Goal: Information Seeking & Learning: Learn about a topic

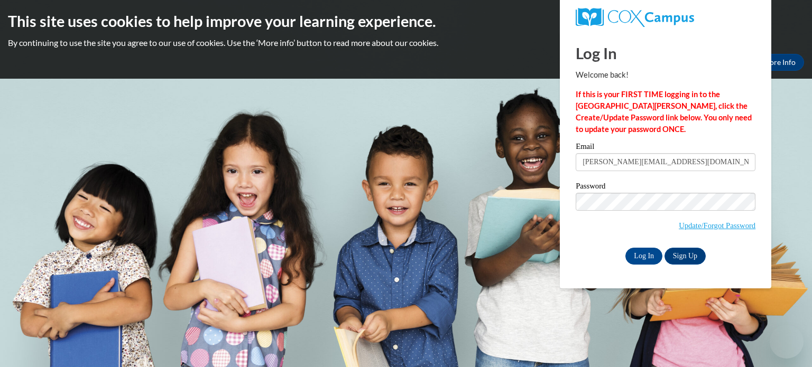
click at [631, 156] on input "[PERSON_NAME][EMAIL_ADDRESS][DOMAIN_NAME]" at bounding box center [666, 162] width 180 height 18
click at [641, 256] on input "Log In" at bounding box center [643, 256] width 37 height 17
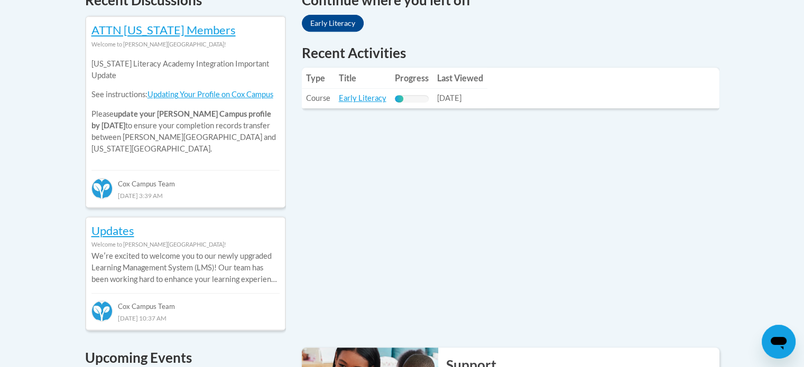
scroll to position [370, 0]
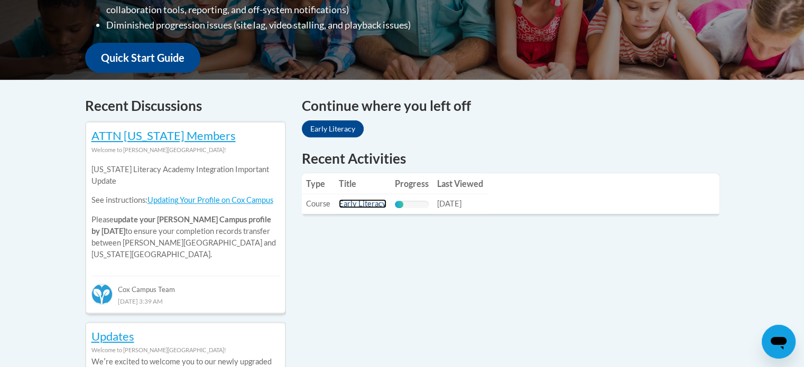
click at [368, 205] on link "Early Literacy" at bounding box center [363, 203] width 48 height 9
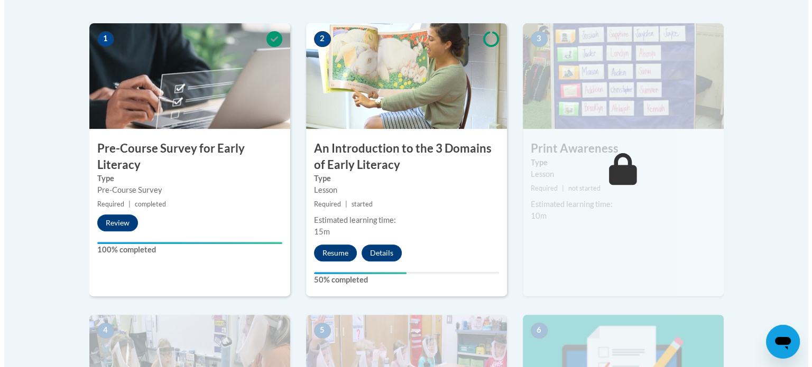
scroll to position [370, 0]
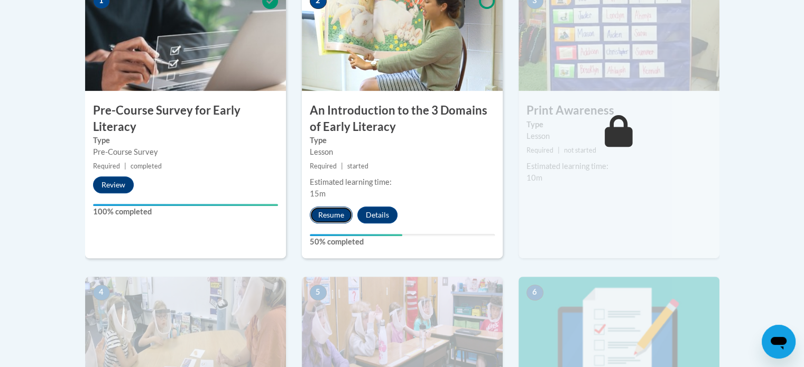
click at [334, 215] on button "Resume" at bounding box center [331, 215] width 43 height 17
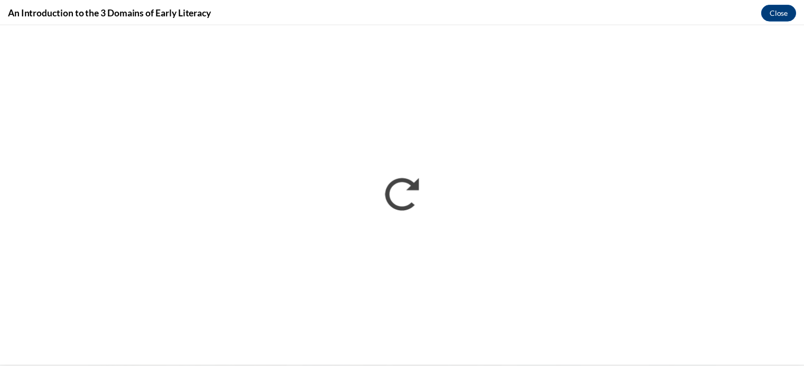
scroll to position [0, 0]
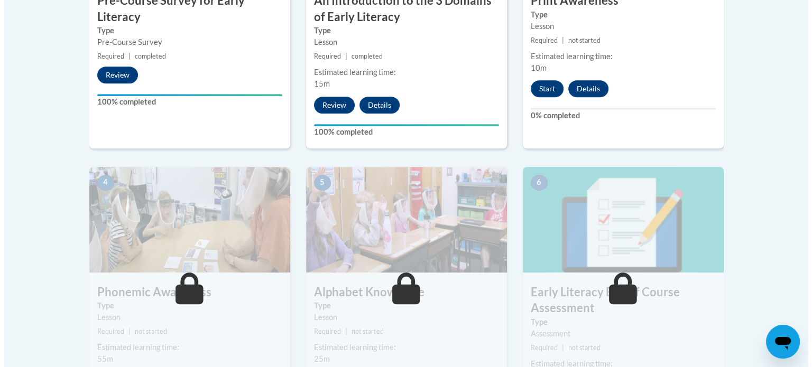
scroll to position [457, 0]
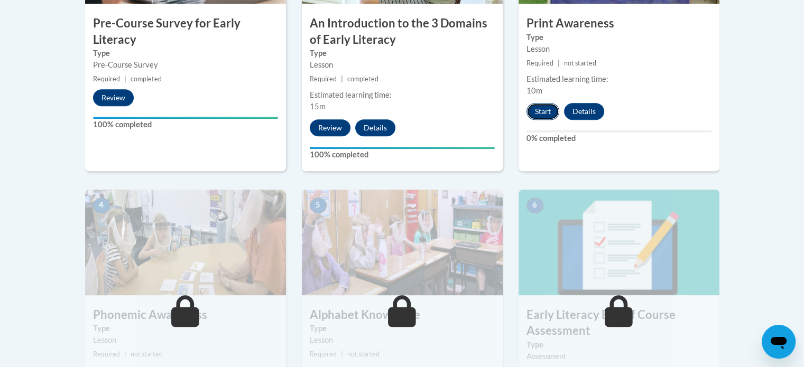
click at [549, 110] on button "Start" at bounding box center [542, 111] width 33 height 17
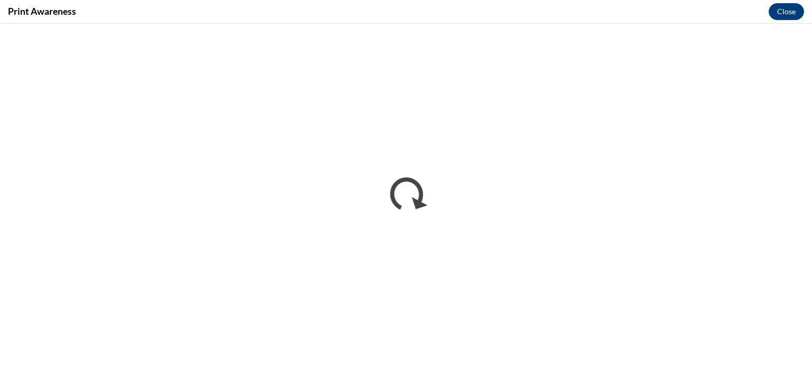
scroll to position [0, 0]
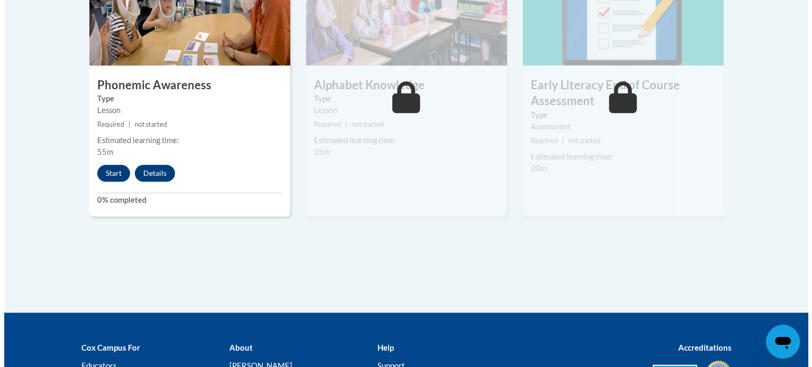
scroll to position [634, 0]
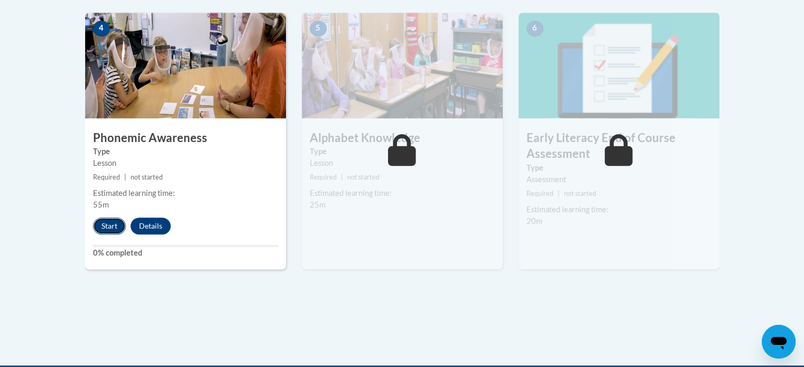
click at [99, 227] on button "Start" at bounding box center [109, 226] width 33 height 17
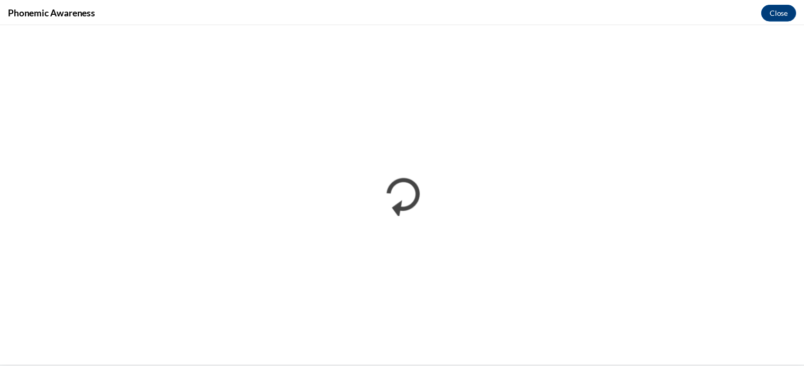
scroll to position [0, 0]
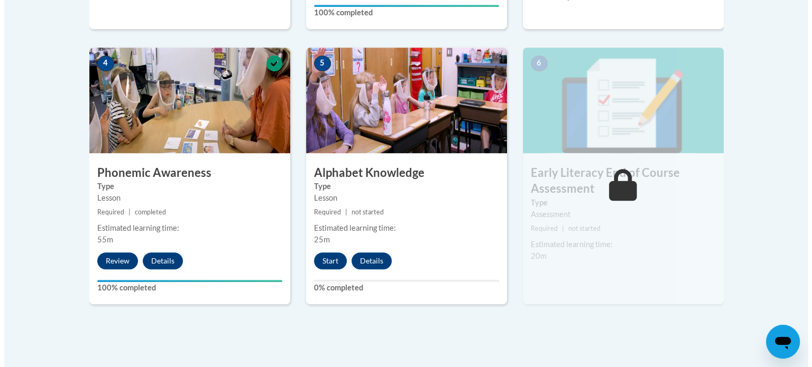
scroll to position [634, 0]
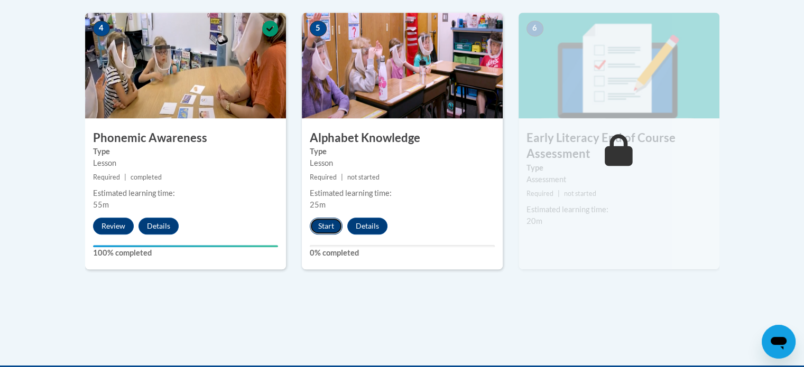
click at [323, 221] on button "Start" at bounding box center [326, 226] width 33 height 17
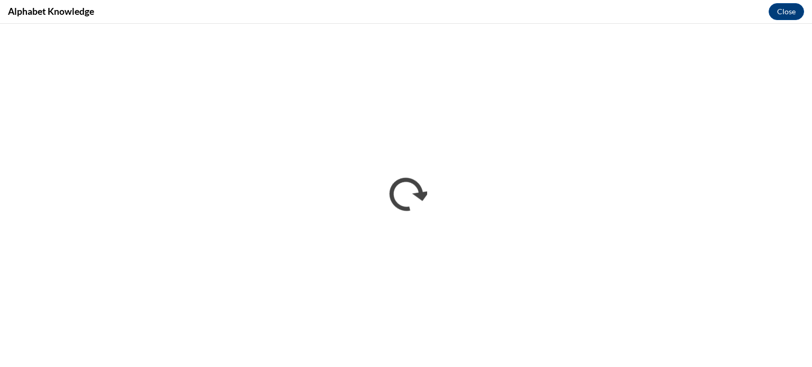
scroll to position [0, 0]
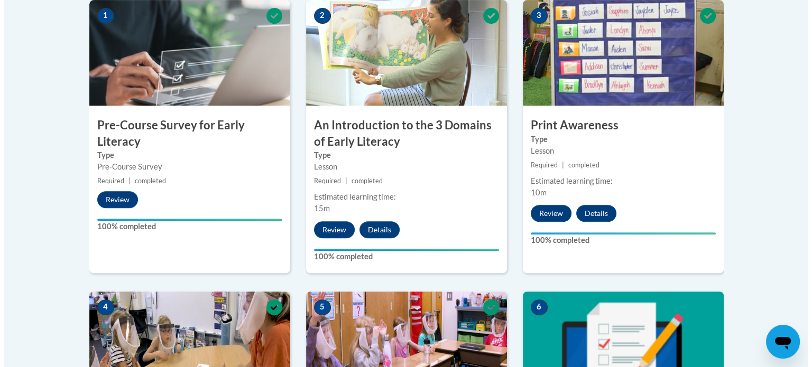
scroll to position [370, 0]
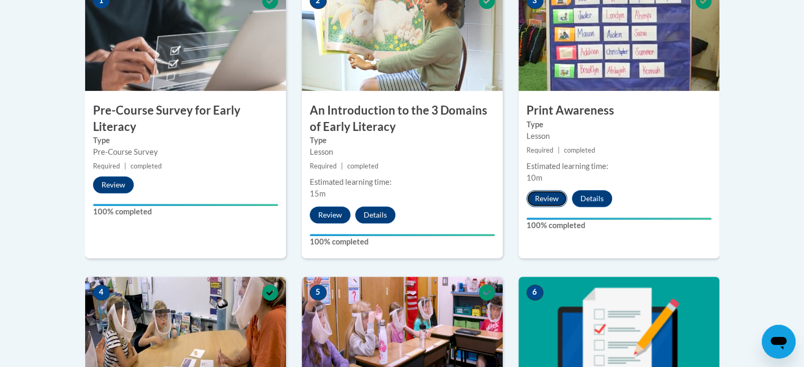
click at [552, 198] on button "Review" at bounding box center [546, 198] width 41 height 17
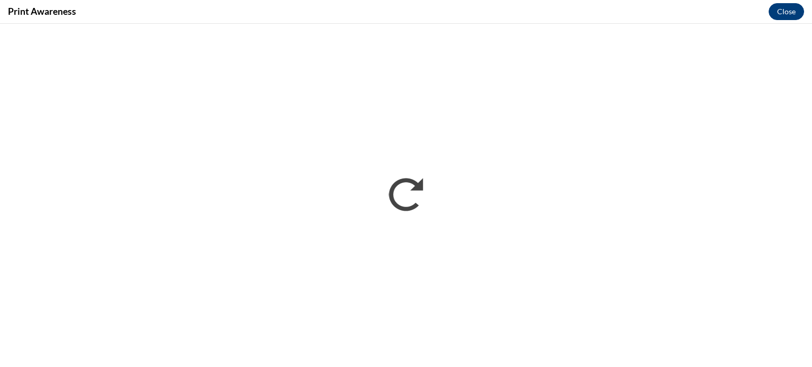
scroll to position [0, 0]
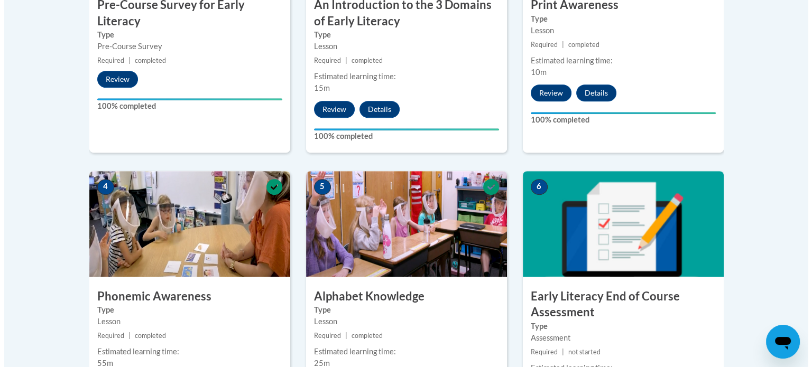
scroll to position [634, 0]
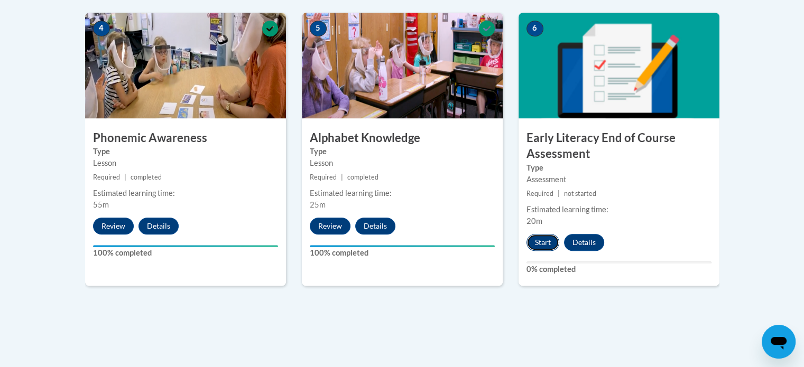
click at [541, 238] on button "Start" at bounding box center [542, 242] width 33 height 17
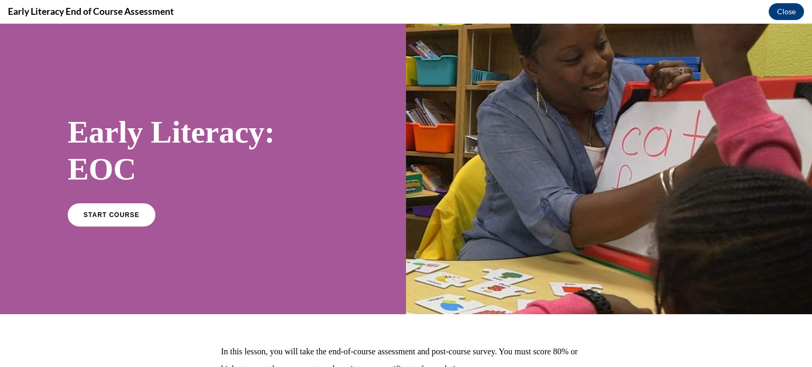
scroll to position [0, 0]
click at [102, 217] on span "START COURSE" at bounding box center [111, 215] width 59 height 8
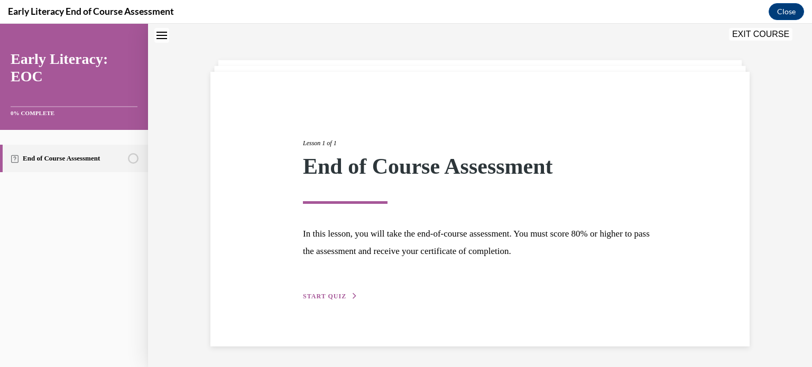
scroll to position [33, 0]
click at [327, 295] on span "START QUIZ" at bounding box center [324, 295] width 43 height 7
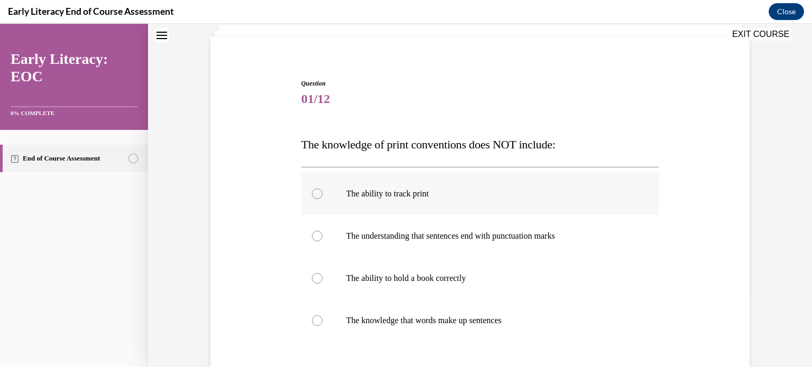
scroll to position [86, 0]
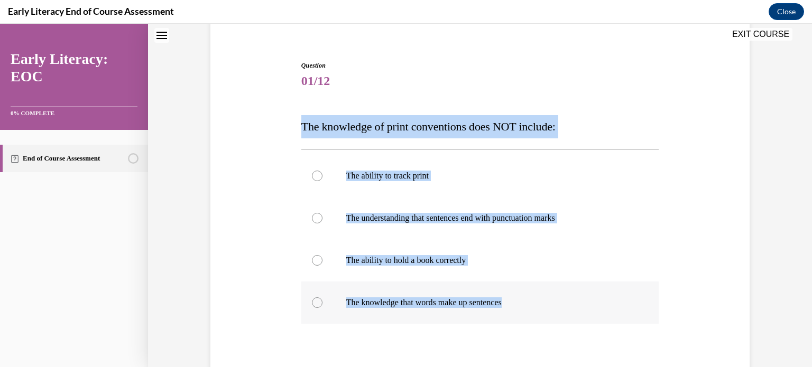
drag, startPoint x: 299, startPoint y: 125, endPoint x: 553, endPoint y: 304, distance: 311.0
click at [553, 304] on div "Question 01/12 The knowledge of print conventions does NOT include: The ability…" at bounding box center [480, 258] width 358 height 394
click at [737, 221] on div "Question 01/12 The knowledge of print conventions does NOT include: The ability…" at bounding box center [480, 242] width 544 height 426
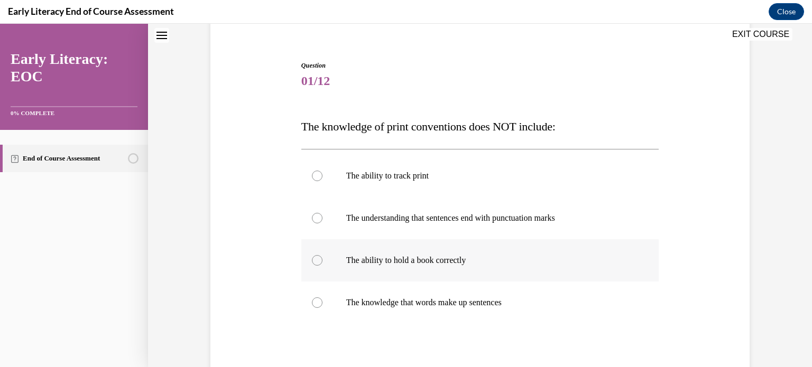
click at [318, 262] on div at bounding box center [480, 260] width 358 height 42
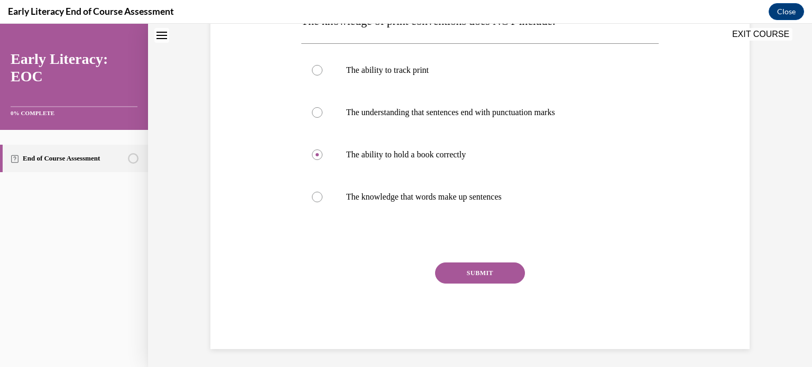
click at [452, 275] on button "SUBMIT" at bounding box center [480, 273] width 90 height 21
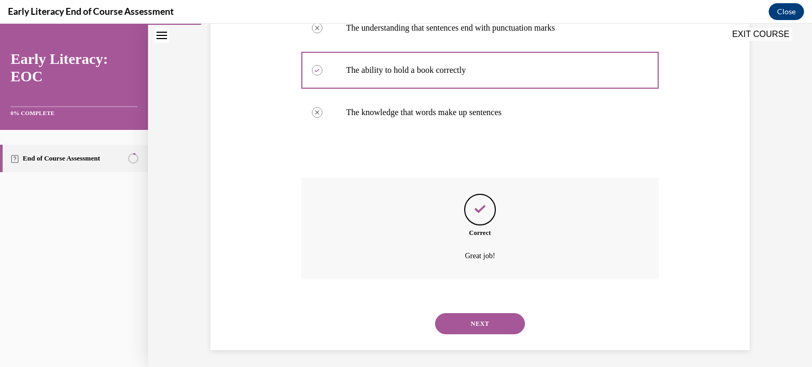
scroll to position [280, 0]
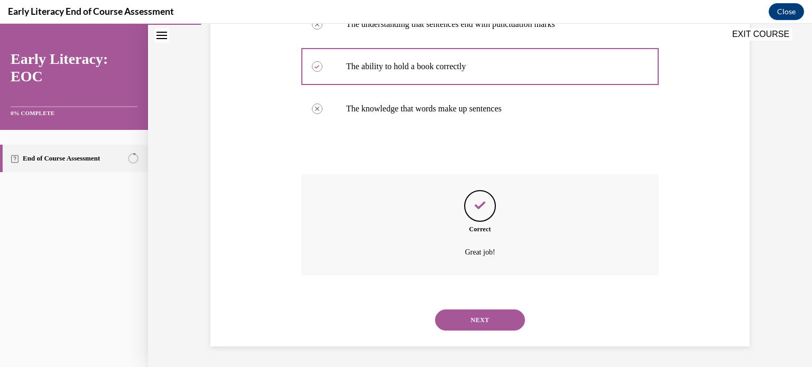
click at [474, 316] on button "NEXT" at bounding box center [480, 320] width 90 height 21
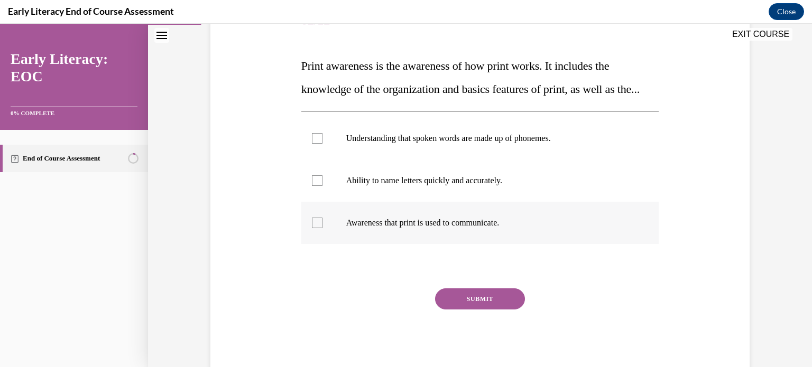
scroll to position [159, 0]
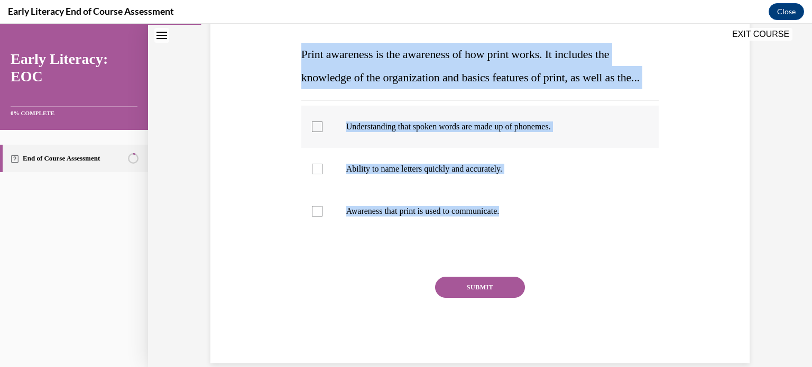
drag, startPoint x: 299, startPoint y: 53, endPoint x: 547, endPoint y: 161, distance: 270.6
click at [522, 234] on div "Question 02/12 Print awareness is the awareness of how print works. It includes…" at bounding box center [480, 175] width 358 height 375
copy div "Print awareness is the awareness of how print works. It includes the knowledge …"
click at [694, 111] on div "Question 02/12 Print awareness is the awareness of how print works. It includes…" at bounding box center [480, 160] width 544 height 407
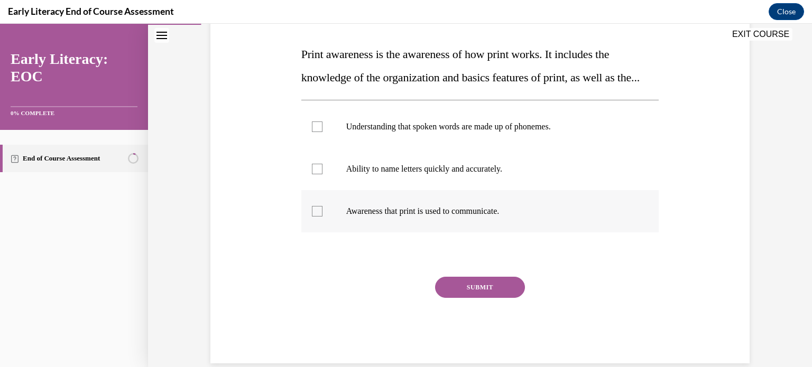
click at [313, 217] on div at bounding box center [317, 211] width 11 height 11
click at [462, 298] on button "SUBMIT" at bounding box center [480, 287] width 90 height 21
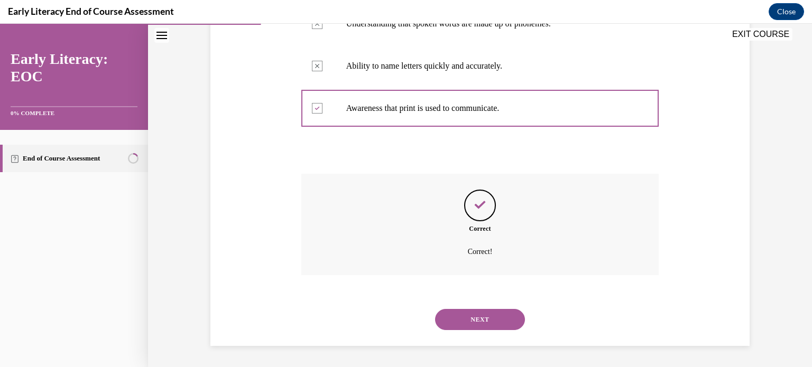
scroll to position [284, 0]
click at [473, 315] on button "NEXT" at bounding box center [480, 319] width 90 height 21
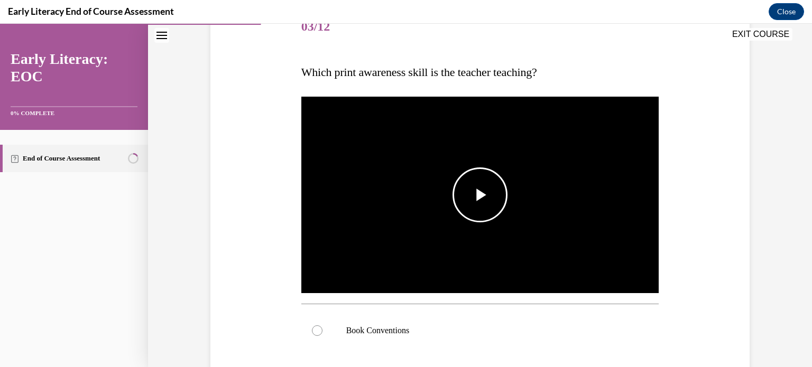
scroll to position [159, 0]
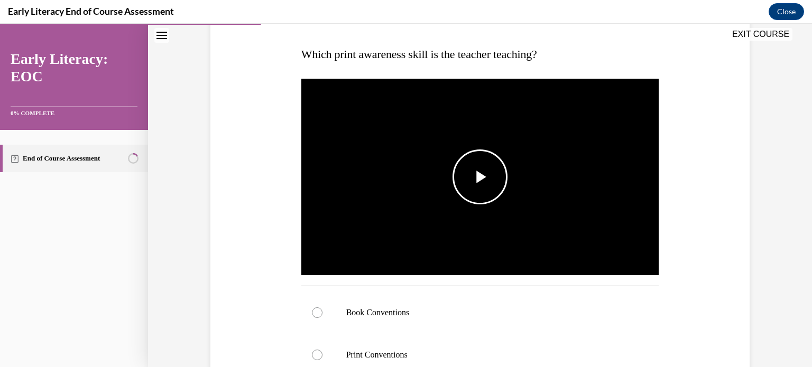
click at [480, 177] on span "Video player" at bounding box center [480, 177] width 0 height 0
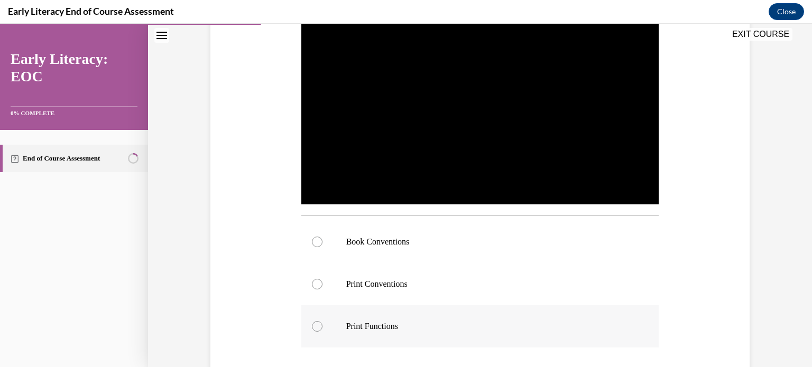
scroll to position [211, 0]
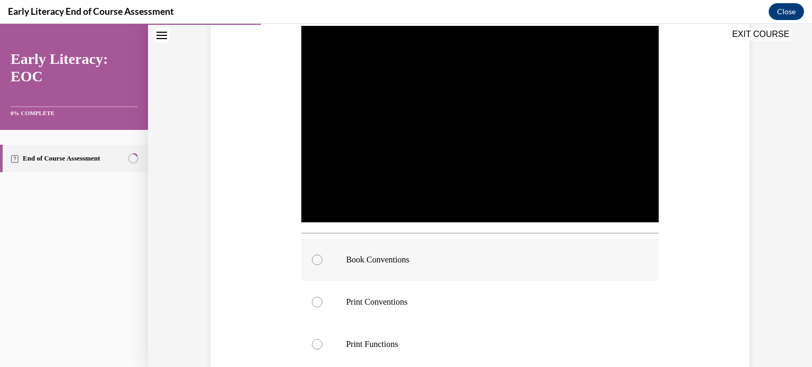
click at [319, 259] on div at bounding box center [480, 260] width 358 height 42
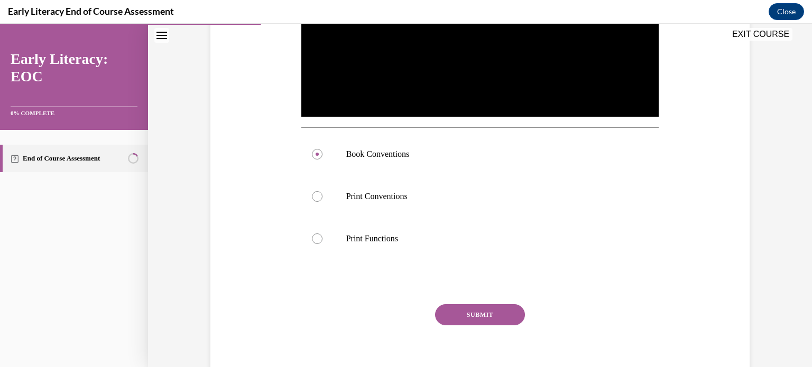
click at [462, 309] on button "SUBMIT" at bounding box center [480, 314] width 90 height 21
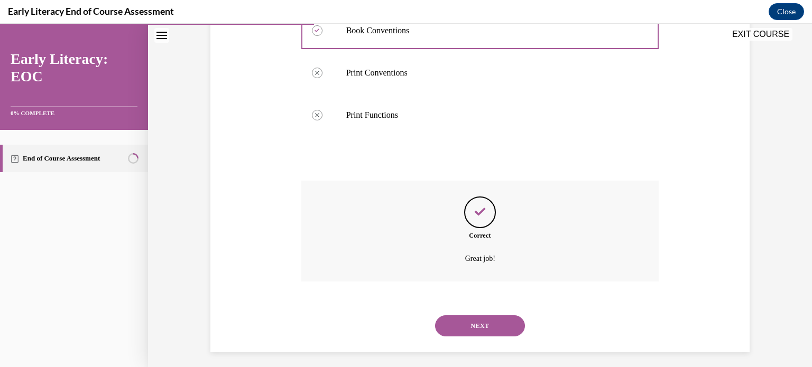
scroll to position [447, 0]
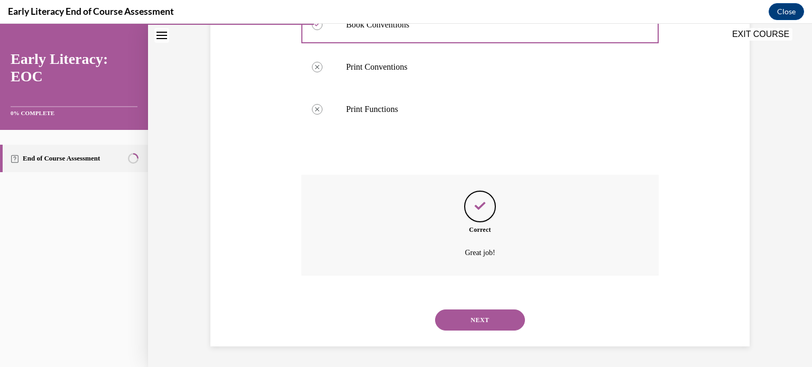
click at [467, 319] on button "NEXT" at bounding box center [480, 320] width 90 height 21
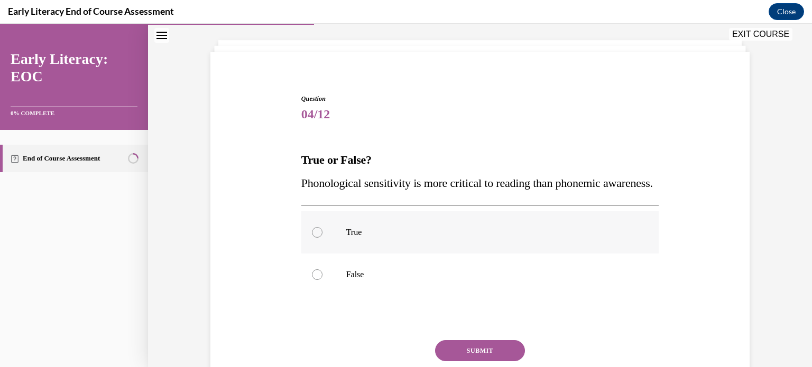
scroll to position [106, 0]
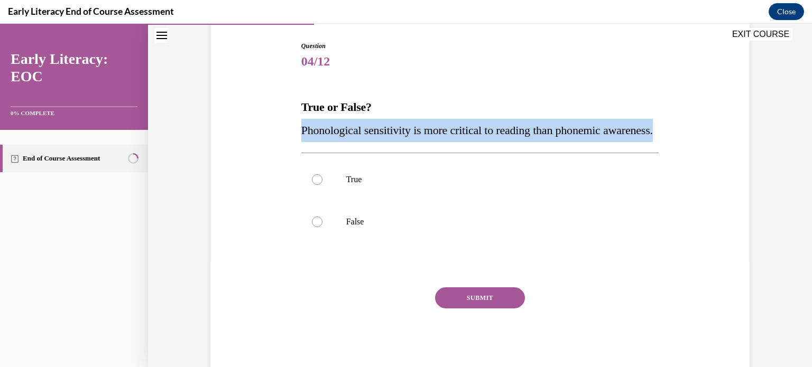
drag, startPoint x: 299, startPoint y: 127, endPoint x: 366, endPoint y: 158, distance: 73.8
click at [366, 142] on p "Phonological sensitivity is more critical to reading than phonemic awareness." at bounding box center [480, 130] width 358 height 23
copy span "Phonological sensitivity is more critical to reading than phonemic awareness."
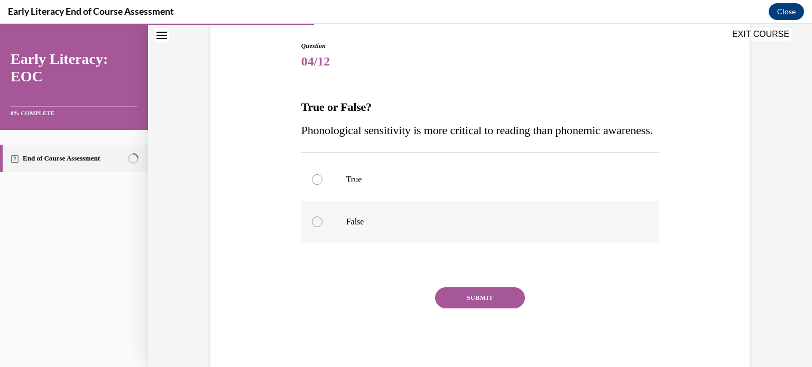
click at [312, 227] on div at bounding box center [317, 222] width 11 height 11
click at [492, 309] on button "SUBMIT" at bounding box center [480, 298] width 90 height 21
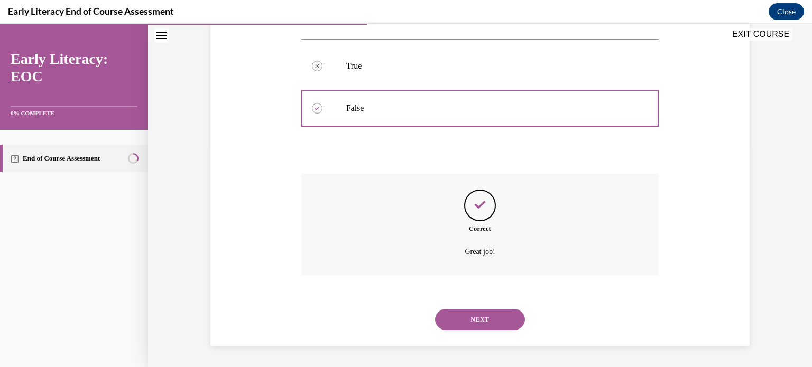
scroll to position [242, 0]
click at [467, 317] on button "NEXT" at bounding box center [480, 319] width 90 height 21
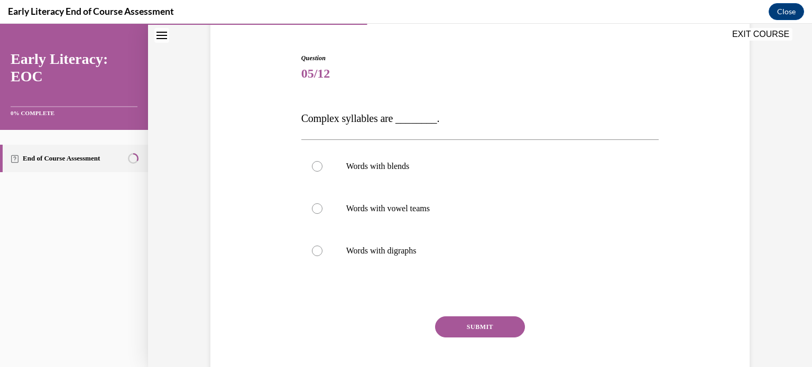
scroll to position [106, 0]
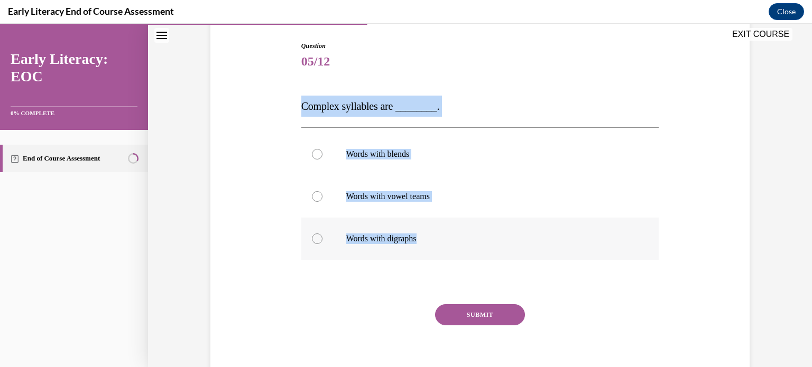
drag, startPoint x: 300, startPoint y: 106, endPoint x: 427, endPoint y: 234, distance: 180.5
click at [427, 234] on div "Question 05/12 Complex syllables are ________. Words with blends Words with vow…" at bounding box center [480, 216] width 358 height 350
copy div "Complex syllables are ________. Words with blends Words with vowel teams Words …"
click at [312, 154] on div at bounding box center [317, 154] width 11 height 11
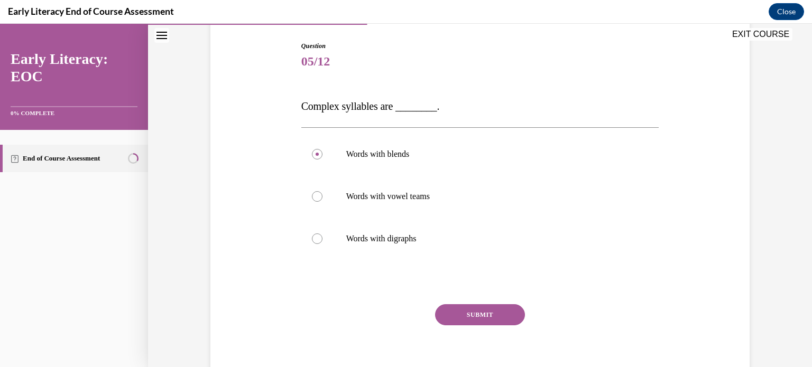
click at [492, 315] on button "SUBMIT" at bounding box center [480, 314] width 90 height 21
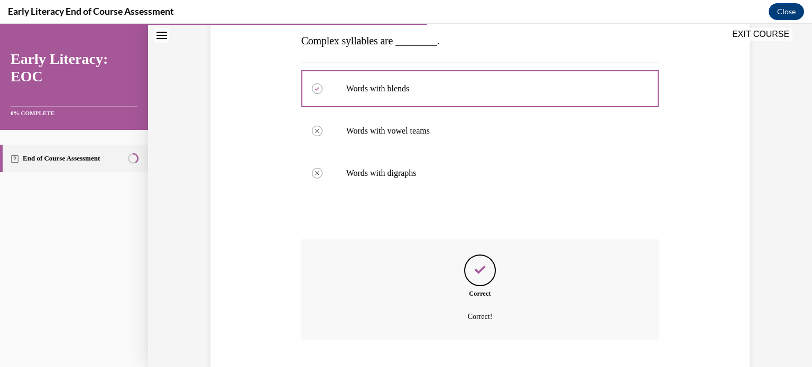
scroll to position [236, 0]
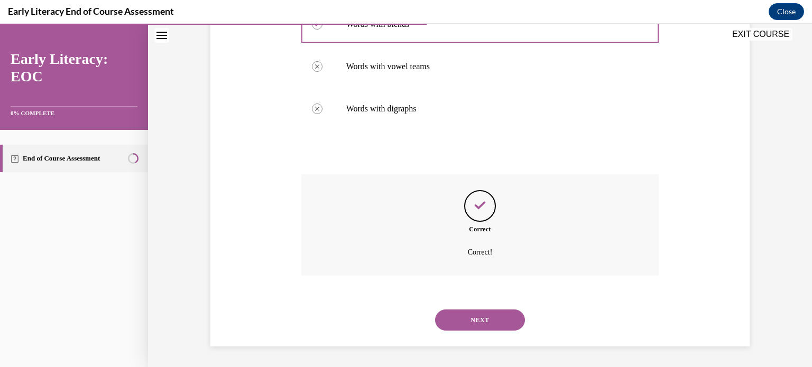
click at [488, 319] on button "NEXT" at bounding box center [480, 320] width 90 height 21
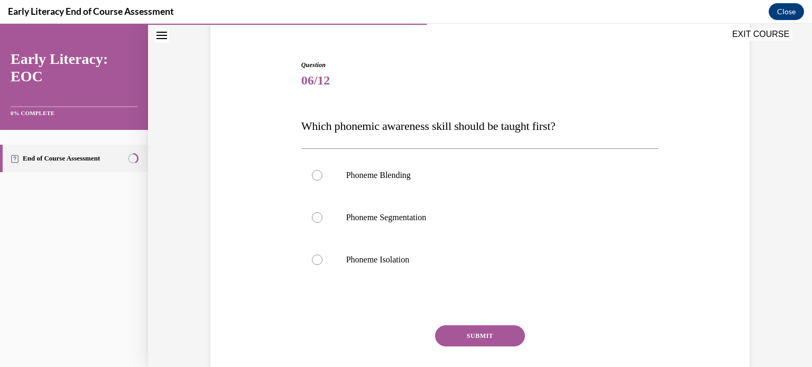
scroll to position [106, 0]
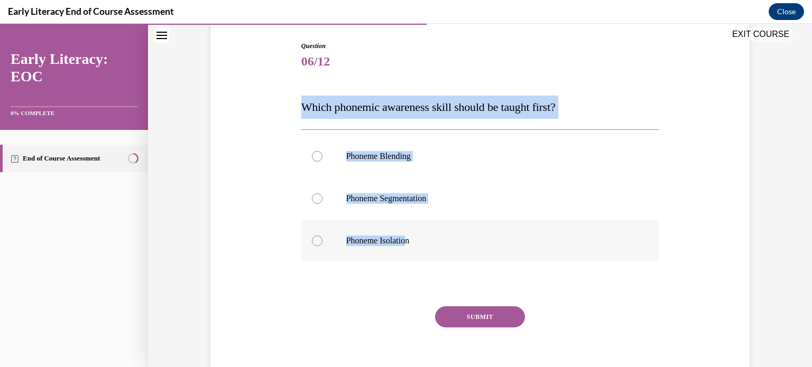
drag, startPoint x: 299, startPoint y: 105, endPoint x: 407, endPoint y: 239, distance: 172.5
click at [407, 239] on div "Question 06/12 Which phonemic awareness skill should be taught first? Phoneme B…" at bounding box center [480, 217] width 358 height 352
copy div "Which phonemic awareness skill should be taught first? Phoneme Blending Phoneme…"
click at [312, 245] on div at bounding box center [317, 241] width 11 height 11
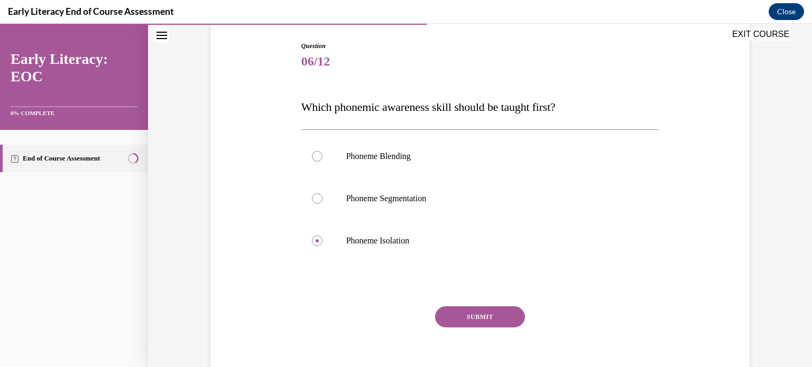
click at [479, 312] on button "SUBMIT" at bounding box center [480, 317] width 90 height 21
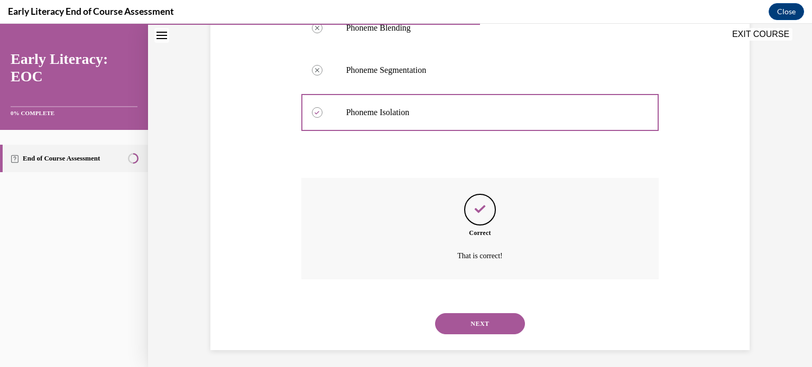
scroll to position [238, 0]
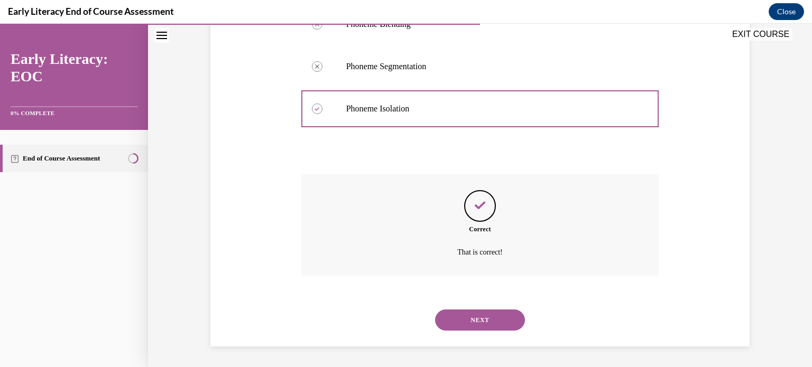
click at [479, 319] on button "NEXT" at bounding box center [480, 320] width 90 height 21
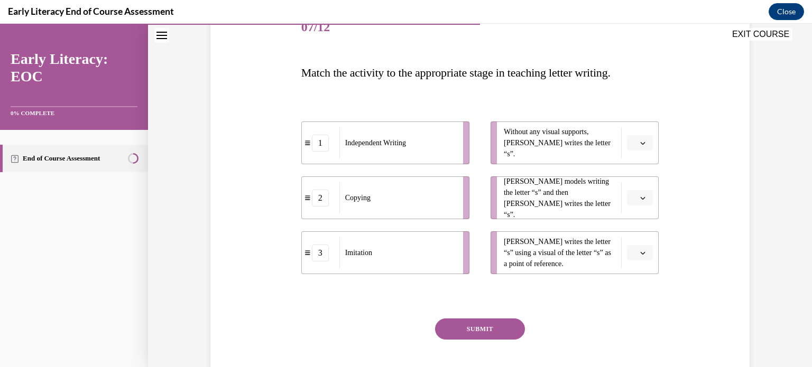
scroll to position [159, 0]
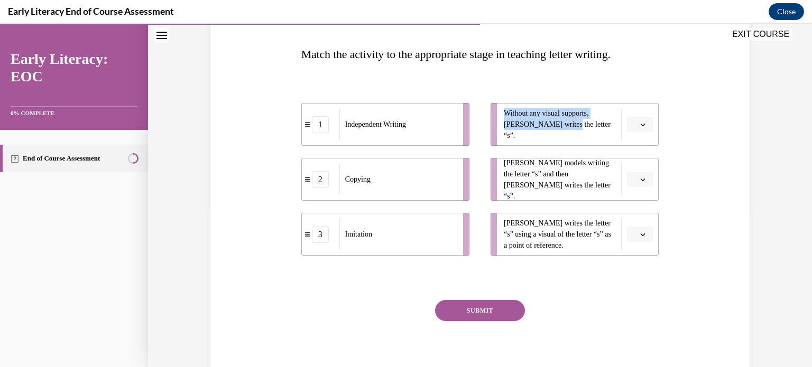
drag, startPoint x: 545, startPoint y: 129, endPoint x: 364, endPoint y: 131, distance: 181.8
click at [364, 131] on div "1 Independent Writing 2 Copying 3 Imitation Without any visual supports, Tina w…" at bounding box center [480, 169] width 358 height 174
click at [641, 124] on icon "button" at bounding box center [642, 124] width 5 height 5
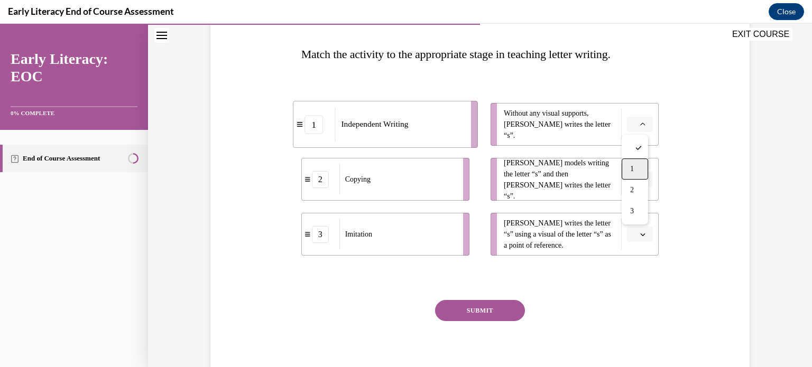
click at [638, 168] on div "1" at bounding box center [635, 169] width 26 height 21
click at [641, 176] on span "button" at bounding box center [642, 179] width 7 height 7
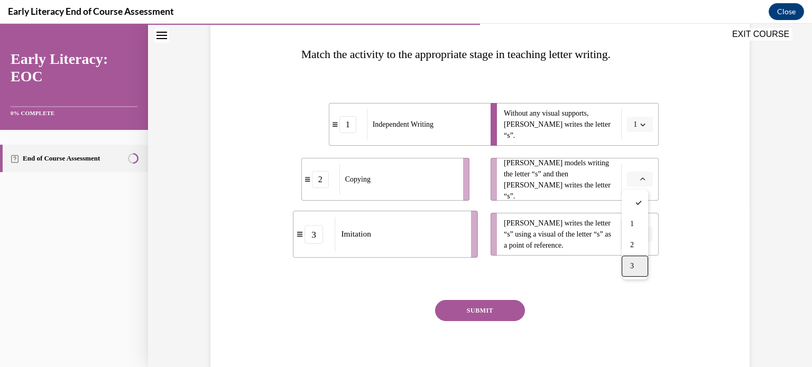
click at [633, 266] on span "3" at bounding box center [632, 266] width 4 height 8
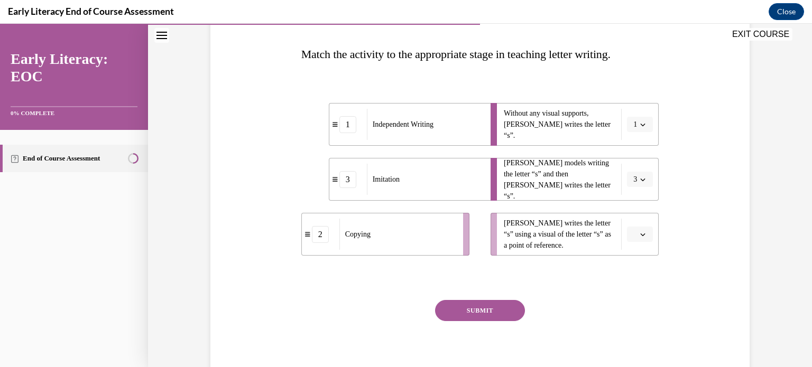
click at [639, 237] on span "button" at bounding box center [642, 234] width 7 height 7
drag, startPoint x: 634, startPoint y: 298, endPoint x: 604, endPoint y: 301, distance: 30.2
click at [634, 299] on span "2" at bounding box center [632, 300] width 4 height 8
click at [497, 314] on button "SUBMIT" at bounding box center [480, 310] width 90 height 21
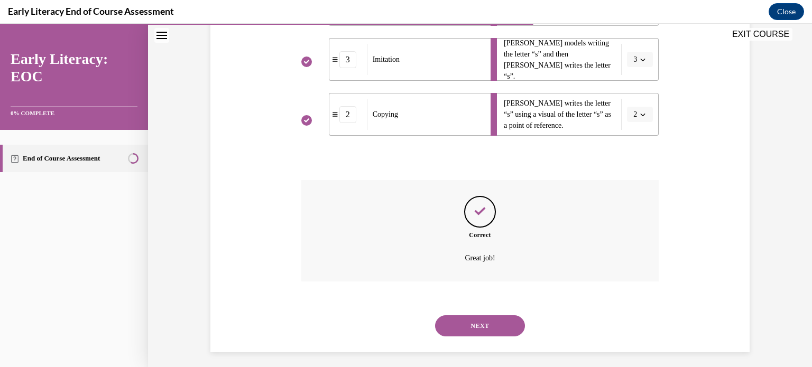
scroll to position [284, 0]
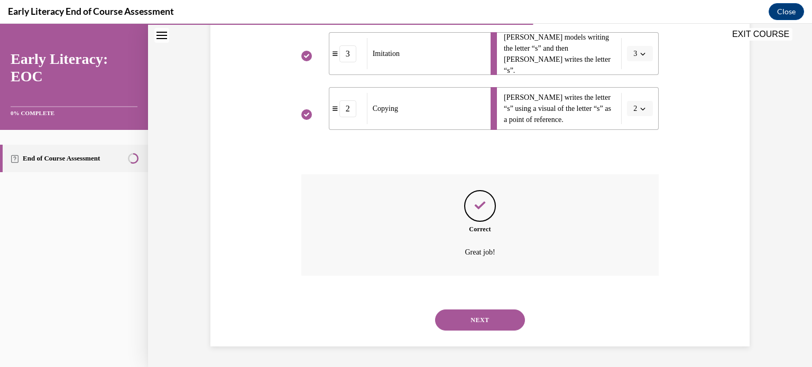
click at [480, 324] on button "NEXT" at bounding box center [480, 320] width 90 height 21
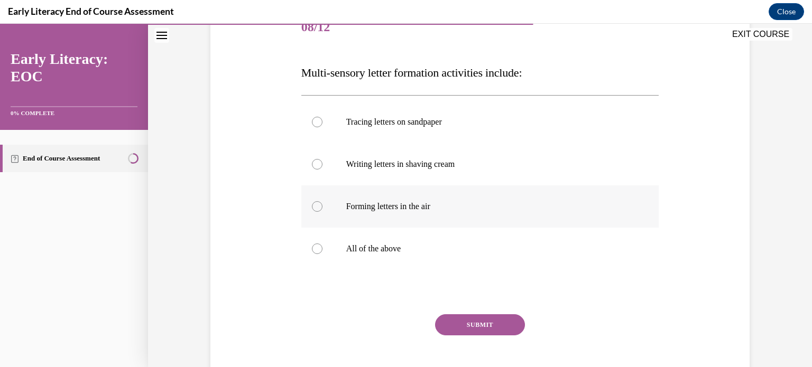
scroll to position [159, 0]
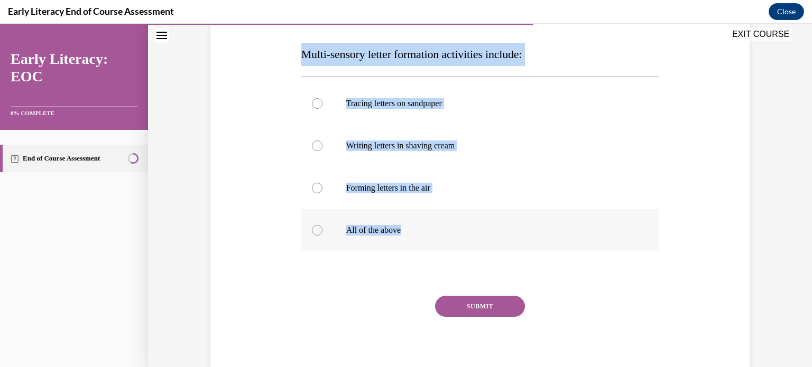
drag, startPoint x: 299, startPoint y: 57, endPoint x: 404, endPoint y: 230, distance: 202.5
click at [404, 230] on div "Question 08/12 Multi-sensory letter formation activities include: Tracing lette…" at bounding box center [480, 185] width 358 height 394
copy div "Multi-sensory letter formation activities include: Tracing letters on sandpaper…"
click at [716, 128] on div "Question 08/12 Multi-sensory letter formation activities include: Tracing lette…" at bounding box center [480, 170] width 544 height 426
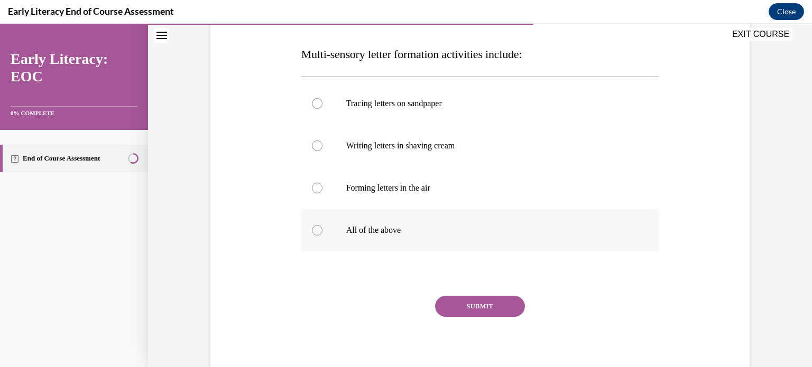
click at [312, 232] on div at bounding box center [317, 230] width 11 height 11
click at [481, 310] on button "SUBMIT" at bounding box center [480, 306] width 90 height 21
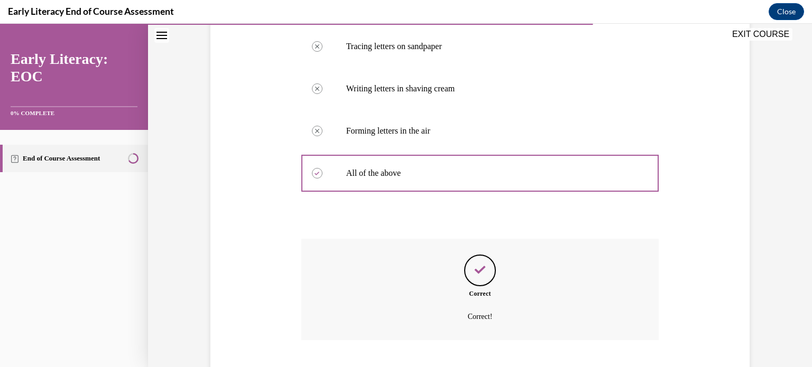
scroll to position [280, 0]
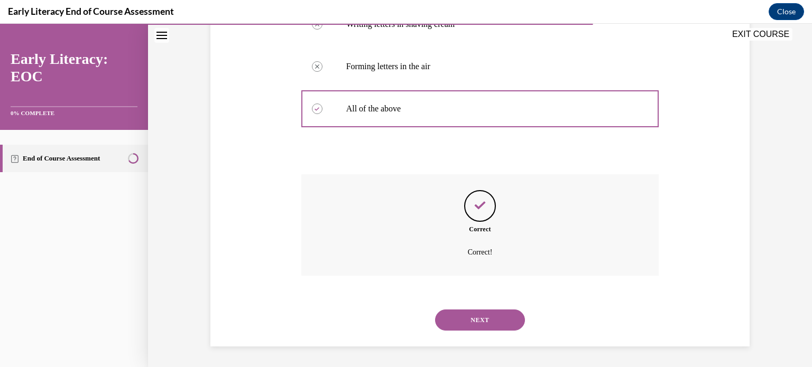
click at [478, 316] on button "NEXT" at bounding box center [480, 320] width 90 height 21
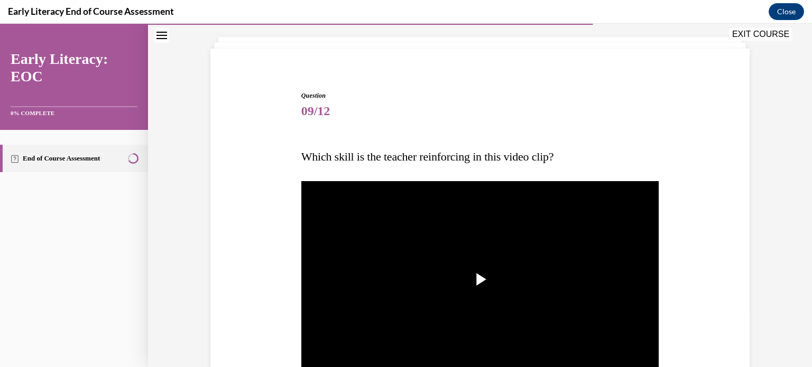
scroll to position [106, 0]
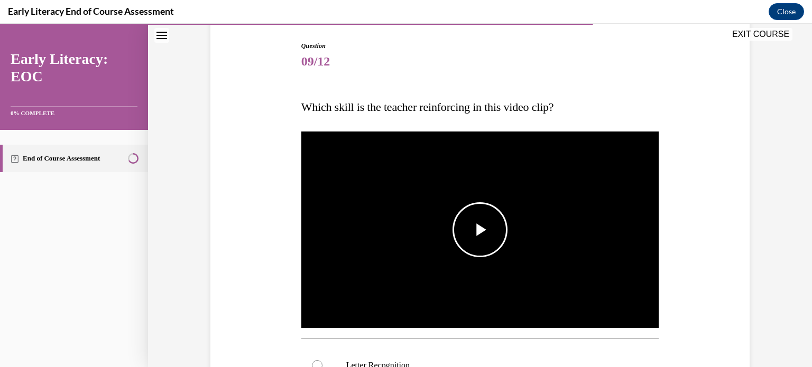
click at [480, 230] on span "Video player" at bounding box center [480, 230] width 0 height 0
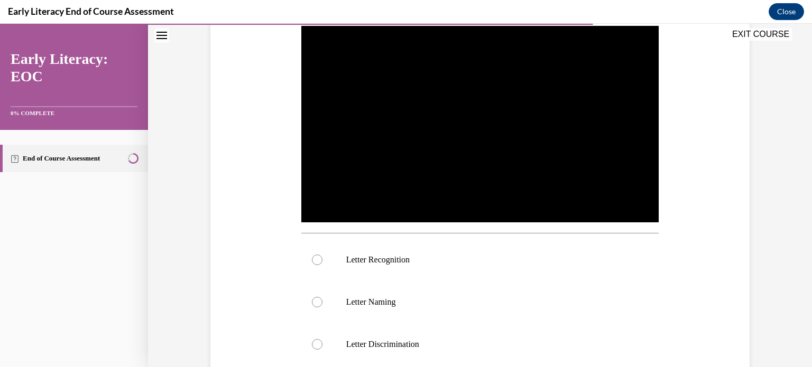
scroll to position [264, 0]
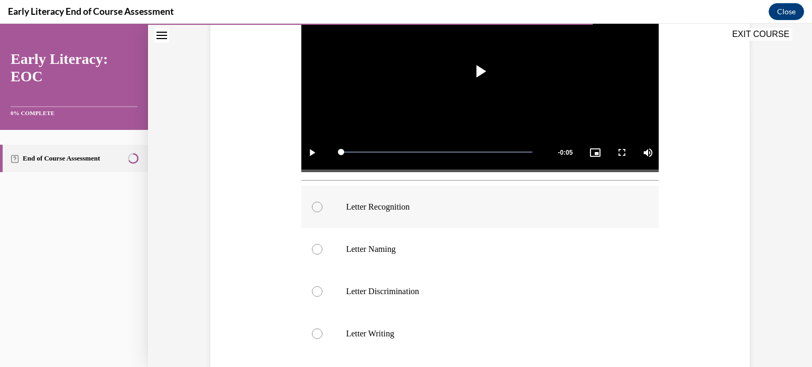
click at [313, 207] on div at bounding box center [317, 207] width 11 height 11
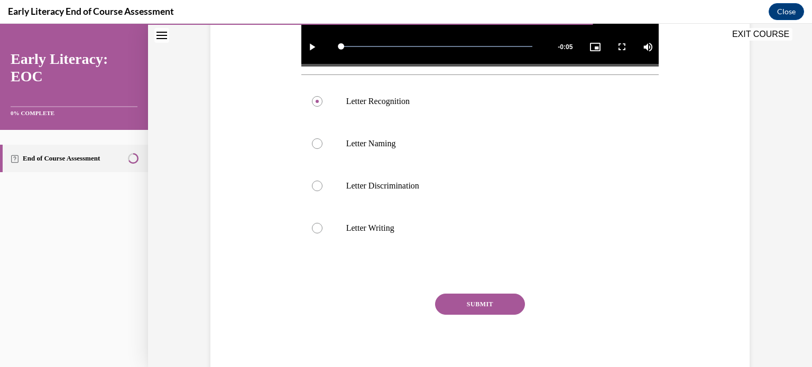
click at [486, 312] on button "SUBMIT" at bounding box center [480, 304] width 90 height 21
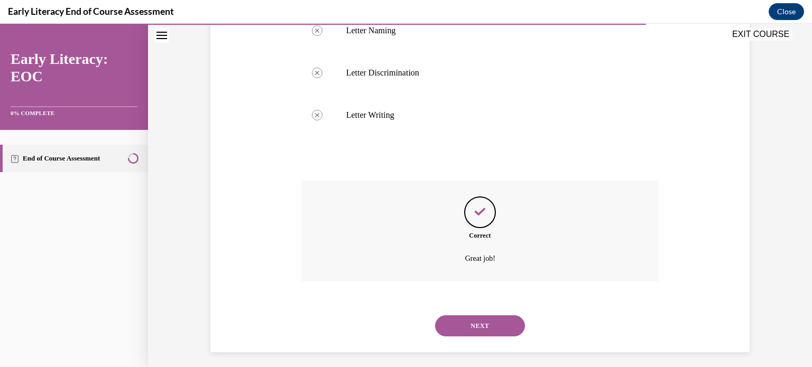
scroll to position [489, 0]
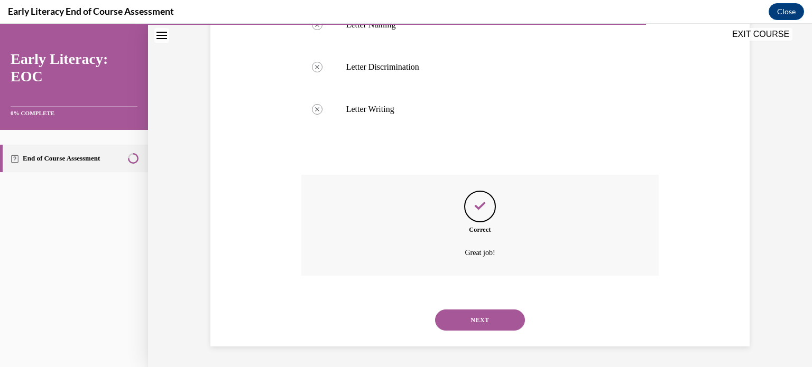
click at [484, 320] on button "NEXT" at bounding box center [480, 320] width 90 height 21
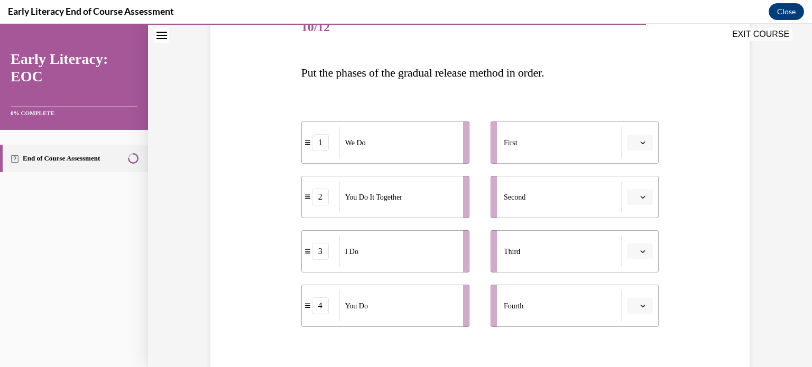
scroll to position [159, 0]
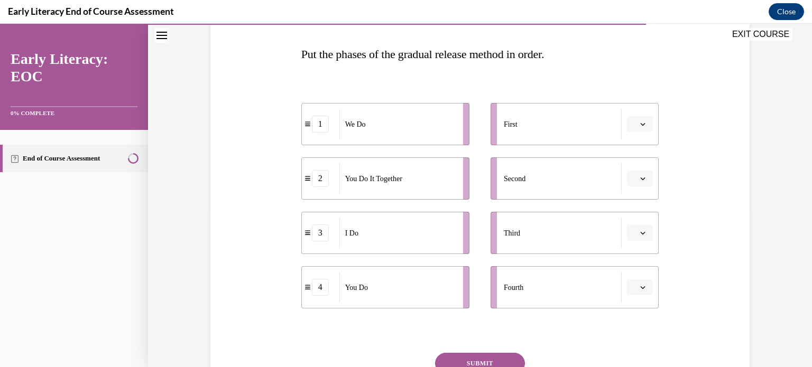
click at [634, 131] on button "button" at bounding box center [640, 124] width 26 height 16
click at [633, 211] on span "3" at bounding box center [632, 211] width 4 height 8
click at [640, 179] on icon "button" at bounding box center [642, 178] width 5 height 5
click at [639, 245] on div "2" at bounding box center [635, 244] width 26 height 21
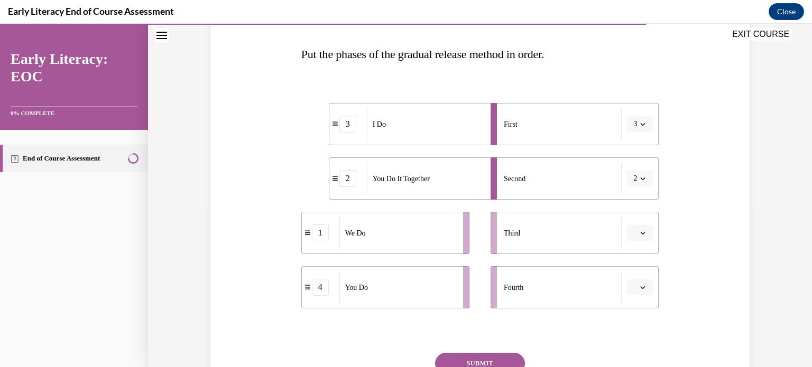
click at [633, 283] on span "Please select an option" at bounding box center [635, 287] width 4 height 11
click at [639, 222] on div "2" at bounding box center [635, 221] width 26 height 21
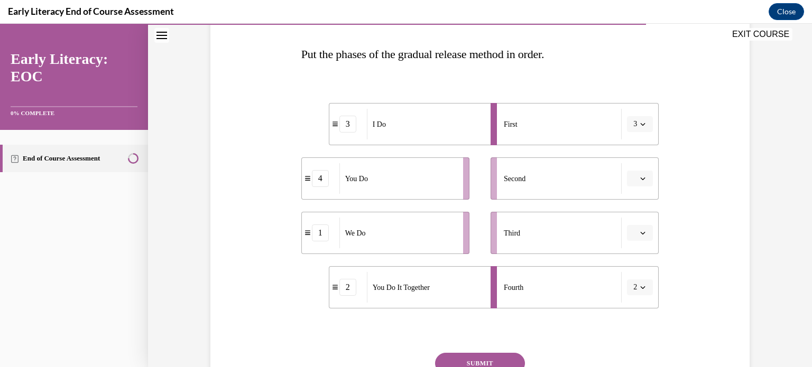
click at [642, 285] on span "button" at bounding box center [642, 287] width 7 height 7
click at [637, 259] on div "4" at bounding box center [632, 263] width 26 height 21
click at [639, 181] on span "button" at bounding box center [642, 178] width 7 height 7
click at [630, 221] on span "1" at bounding box center [632, 223] width 4 height 8
click at [633, 289] on span "4" at bounding box center [635, 287] width 4 height 11
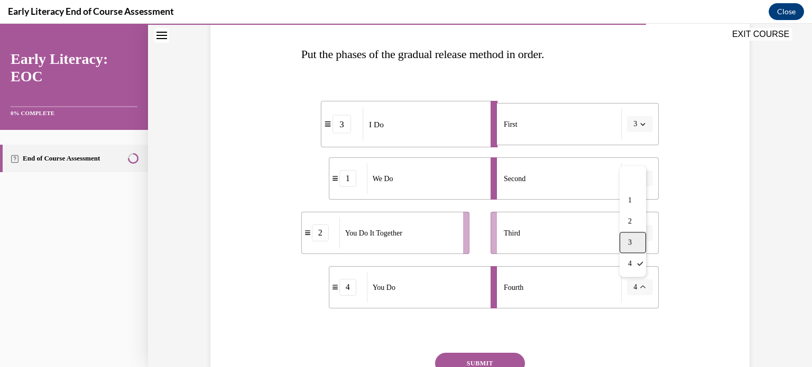
click at [632, 240] on div "3" at bounding box center [632, 242] width 26 height 21
click at [639, 235] on span "button" at bounding box center [642, 232] width 7 height 7
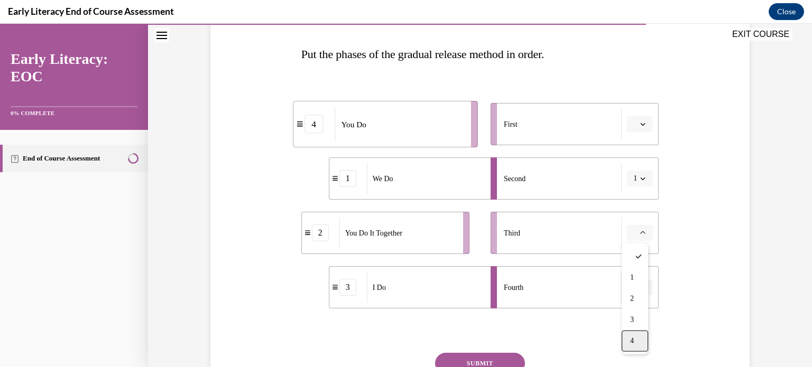
click at [634, 341] on span "4" at bounding box center [632, 341] width 4 height 8
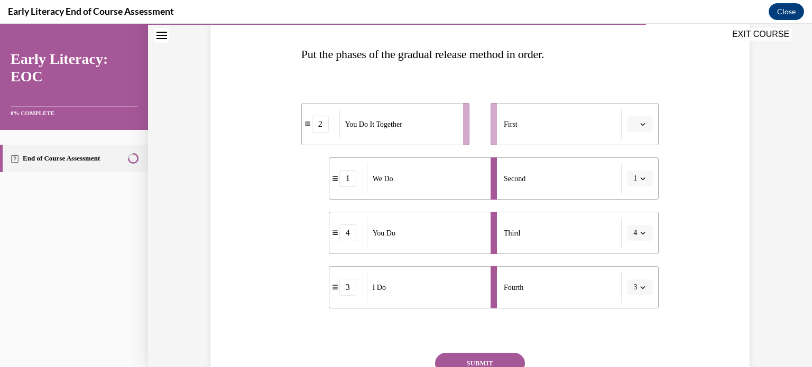
click at [640, 289] on icon "button" at bounding box center [642, 287] width 5 height 5
click at [637, 202] on div "1" at bounding box center [632, 200] width 26 height 21
click at [638, 228] on button "4" at bounding box center [640, 233] width 26 height 16
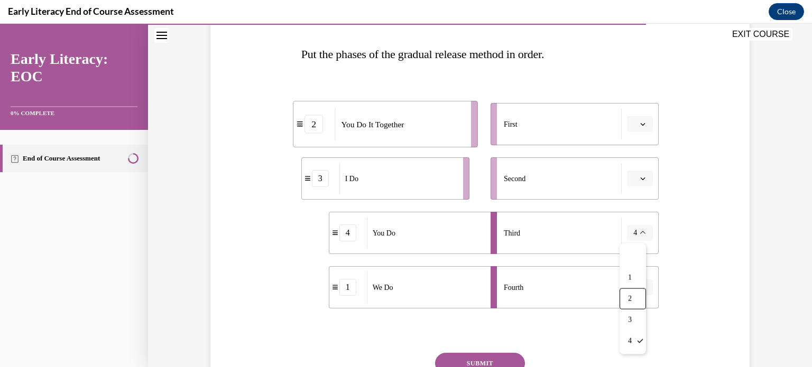
click at [626, 302] on div "2" at bounding box center [632, 299] width 26 height 21
click at [639, 181] on span "button" at bounding box center [642, 178] width 7 height 7
click at [302, 182] on div "3" at bounding box center [321, 178] width 38 height 17
click at [640, 180] on icon "button" at bounding box center [642, 178] width 5 height 5
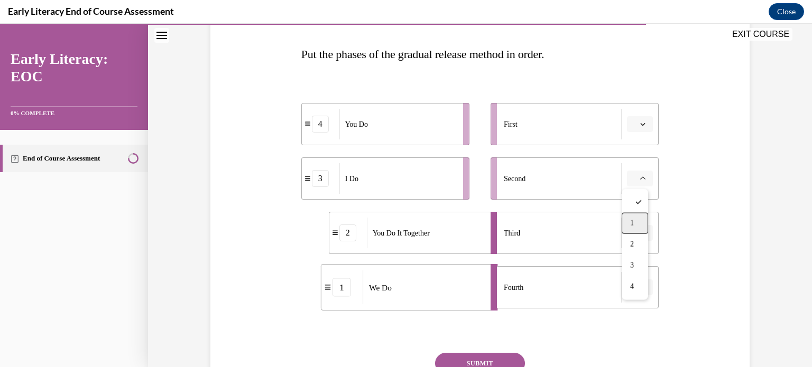
click at [638, 221] on div "1" at bounding box center [635, 223] width 26 height 21
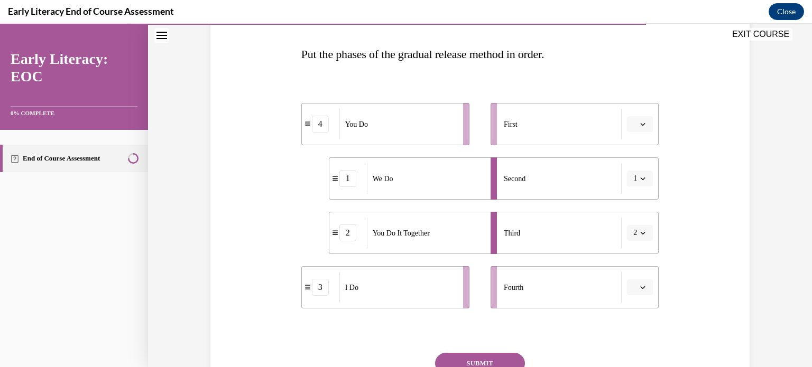
click at [642, 127] on span "button" at bounding box center [642, 123] width 7 height 7
click at [632, 192] on span "2" at bounding box center [632, 190] width 4 height 8
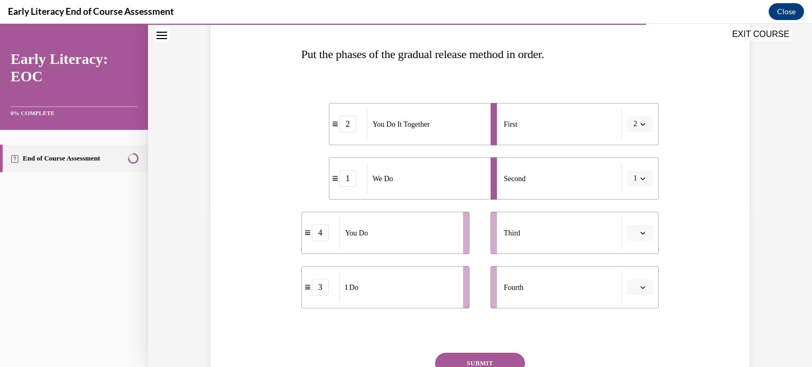
click at [634, 179] on button "1" at bounding box center [640, 179] width 26 height 16
click at [637, 266] on div "3" at bounding box center [632, 265] width 26 height 21
click at [639, 238] on button "button" at bounding box center [640, 233] width 26 height 16
click at [634, 281] on span "1" at bounding box center [632, 278] width 4 height 8
click at [640, 286] on icon "button" at bounding box center [642, 287] width 5 height 5
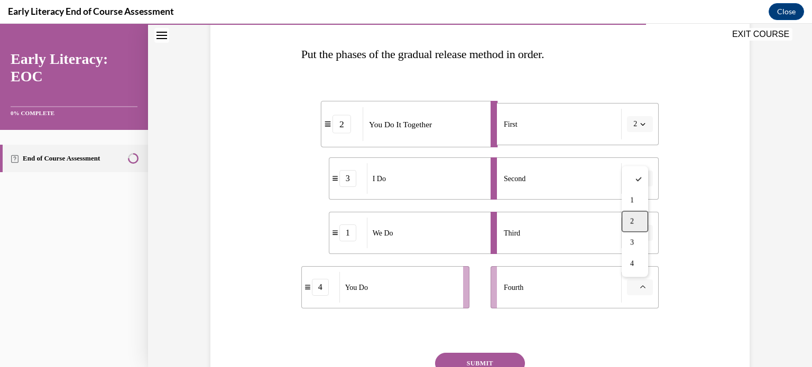
click at [633, 220] on span "2" at bounding box center [632, 221] width 4 height 8
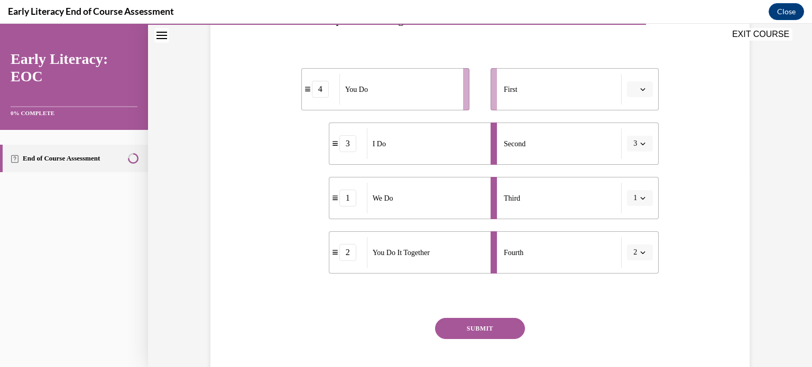
scroll to position [211, 0]
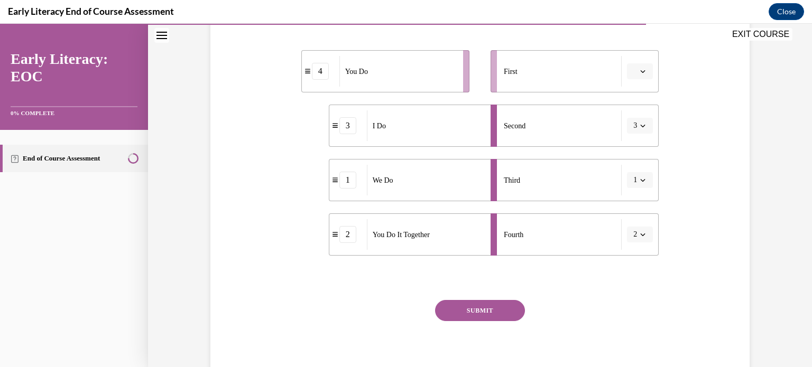
click at [476, 308] on button "SUBMIT" at bounding box center [480, 310] width 90 height 21
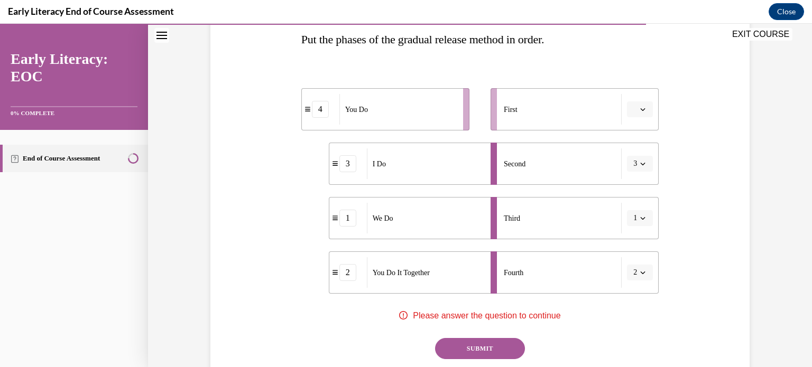
scroll to position [159, 0]
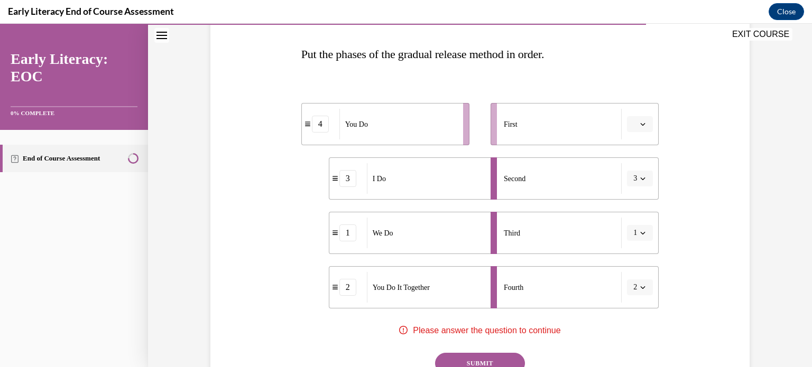
click at [639, 120] on span "button" at bounding box center [642, 123] width 7 height 7
click at [641, 125] on icon "button" at bounding box center [643, 124] width 5 height 3
click at [637, 164] on div "1" at bounding box center [635, 169] width 26 height 21
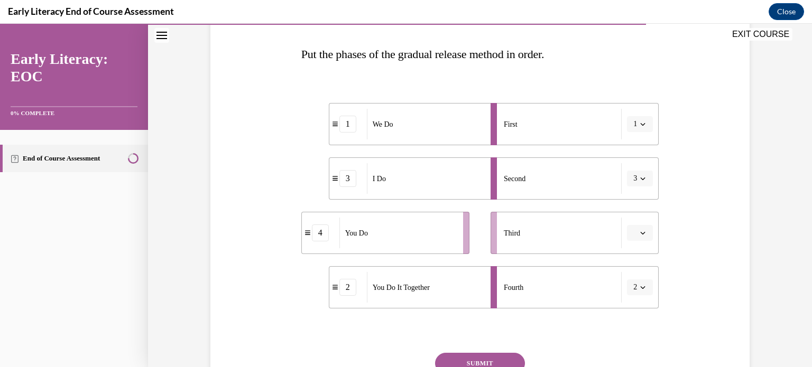
click at [641, 126] on icon "button" at bounding box center [642, 124] width 5 height 5
click at [628, 208] on span "3" at bounding box center [630, 211] width 4 height 8
click at [640, 177] on icon "button" at bounding box center [642, 178] width 5 height 5
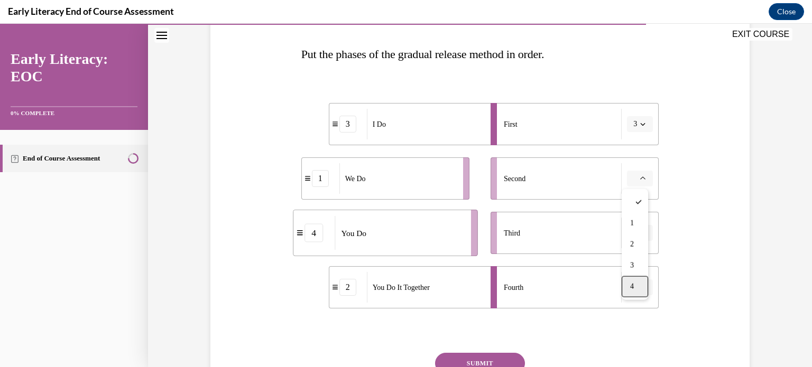
click at [628, 284] on div "4" at bounding box center [635, 286] width 26 height 21
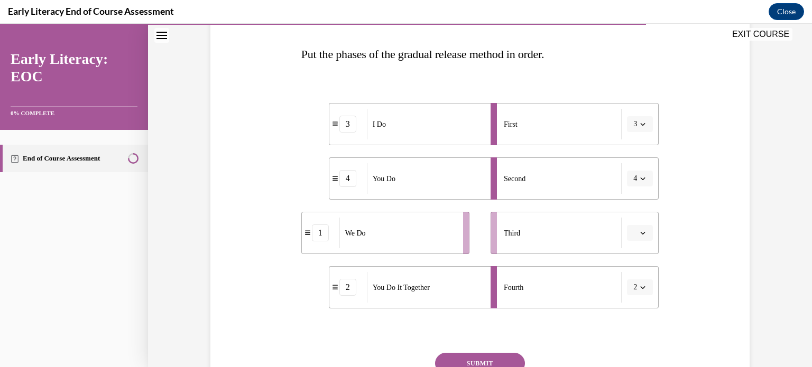
click at [639, 233] on span "button" at bounding box center [642, 232] width 7 height 7
click at [632, 313] on div "3" at bounding box center [635, 320] width 26 height 21
click at [639, 293] on button "2" at bounding box center [640, 288] width 26 height 16
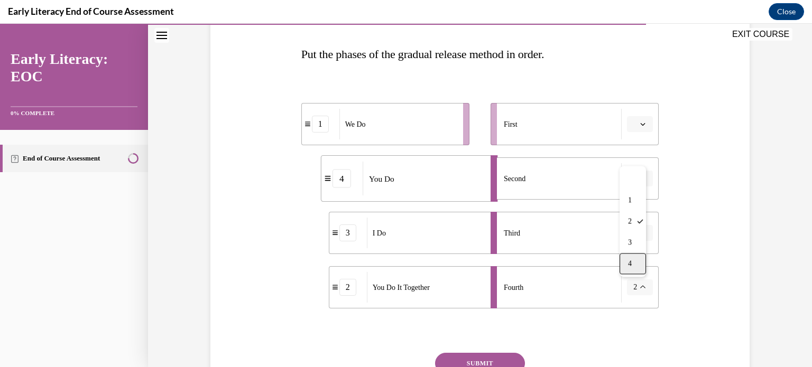
click at [630, 262] on span "4" at bounding box center [630, 263] width 4 height 8
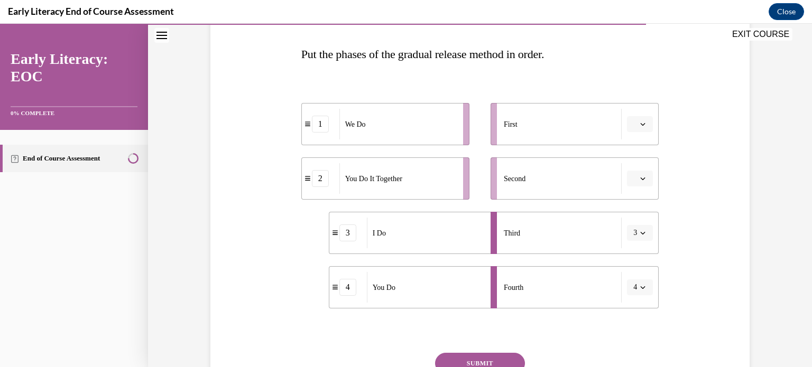
click at [641, 238] on button "3" at bounding box center [640, 233] width 26 height 16
click at [628, 276] on span "1" at bounding box center [630, 278] width 4 height 8
click at [633, 123] on span "Please select an option" at bounding box center [635, 124] width 4 height 11
click at [631, 211] on span "3" at bounding box center [632, 211] width 4 height 8
click at [640, 173] on button "button" at bounding box center [640, 179] width 26 height 16
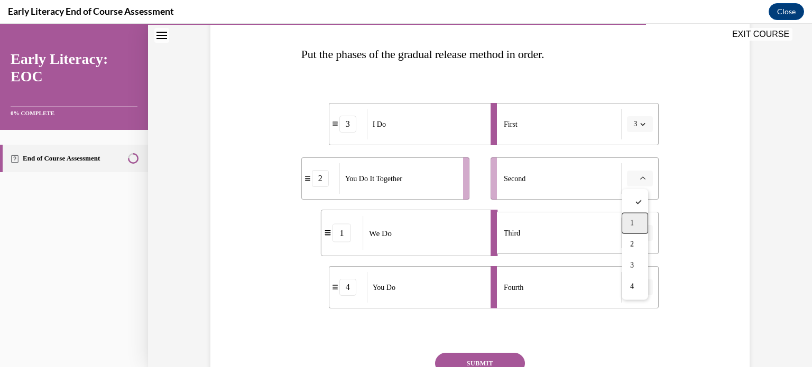
click at [630, 222] on span "1" at bounding box center [632, 223] width 4 height 8
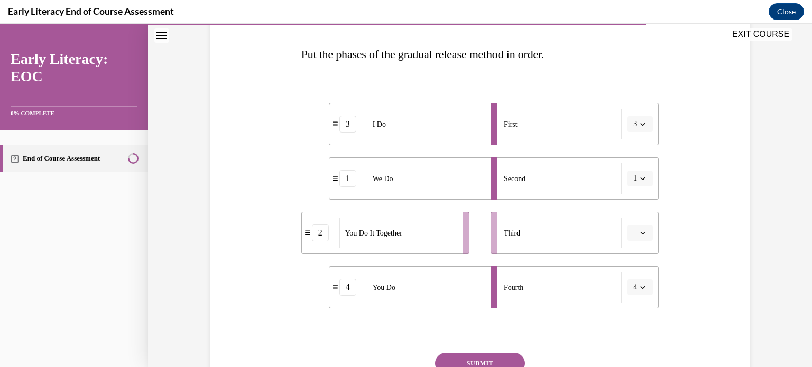
click at [633, 232] on span "Please select an option" at bounding box center [635, 233] width 4 height 11
click at [637, 304] on div "2" at bounding box center [635, 299] width 26 height 21
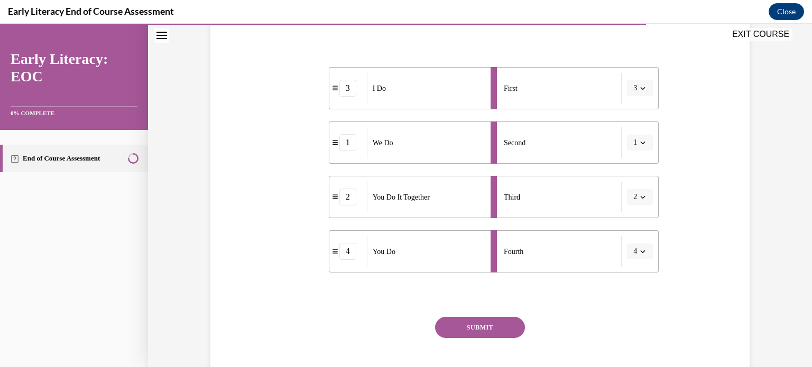
scroll to position [211, 0]
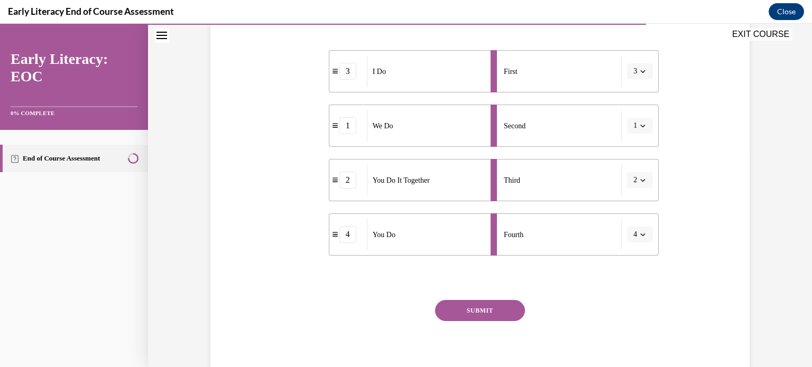
click at [489, 306] on button "SUBMIT" at bounding box center [480, 310] width 90 height 21
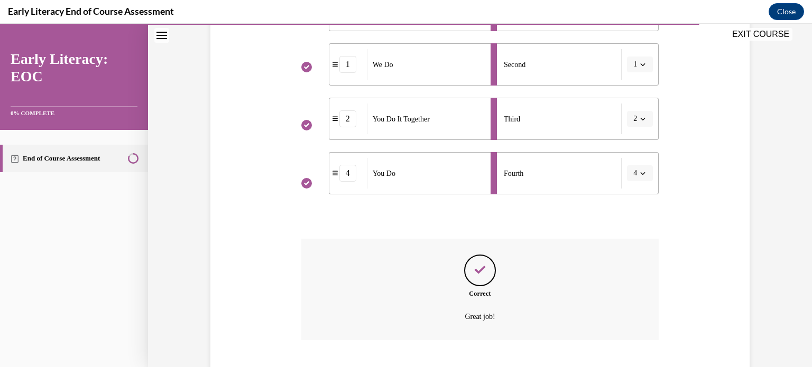
scroll to position [337, 0]
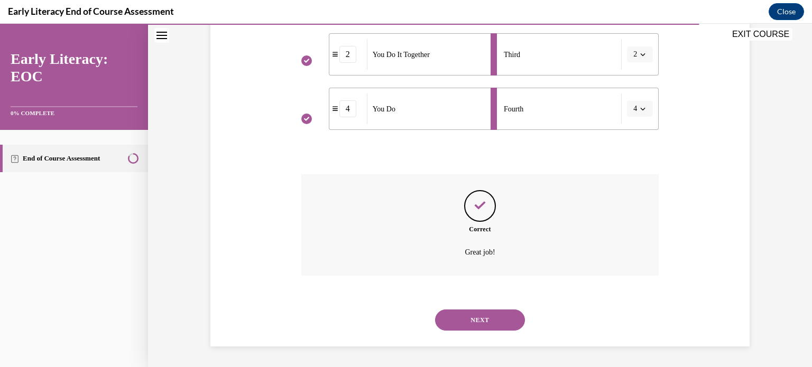
click at [490, 317] on button "NEXT" at bounding box center [480, 320] width 90 height 21
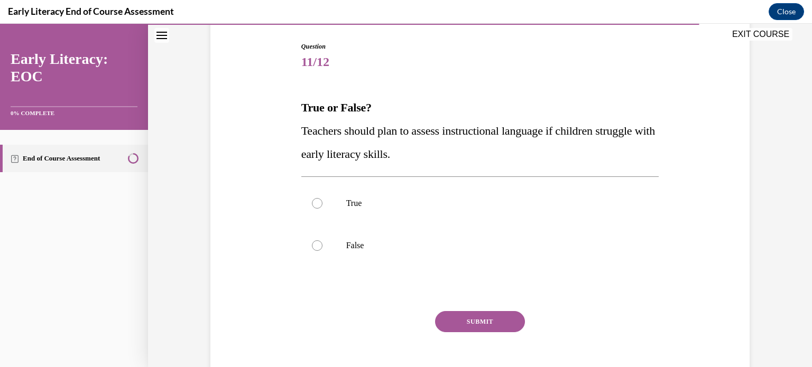
scroll to position [106, 0]
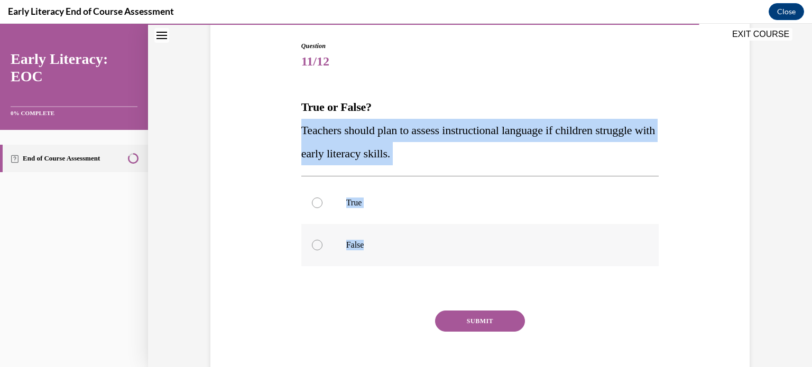
drag, startPoint x: 298, startPoint y: 128, endPoint x: 368, endPoint y: 243, distance: 134.2
click at [368, 243] on div "Question 11/12 True or False? Teachers should plan to assess instructional lang…" at bounding box center [480, 219] width 358 height 356
copy div "Teachers should plan to assess instructional language if children struggle with…"
click at [409, 199] on p "True" at bounding box center [489, 203] width 286 height 11
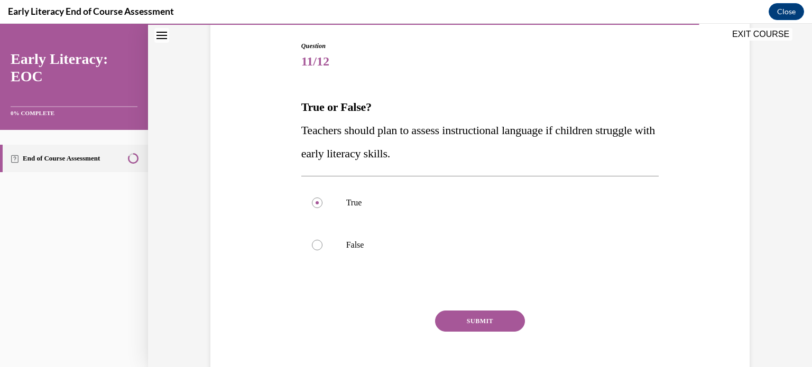
click at [452, 319] on button "SUBMIT" at bounding box center [480, 321] width 90 height 21
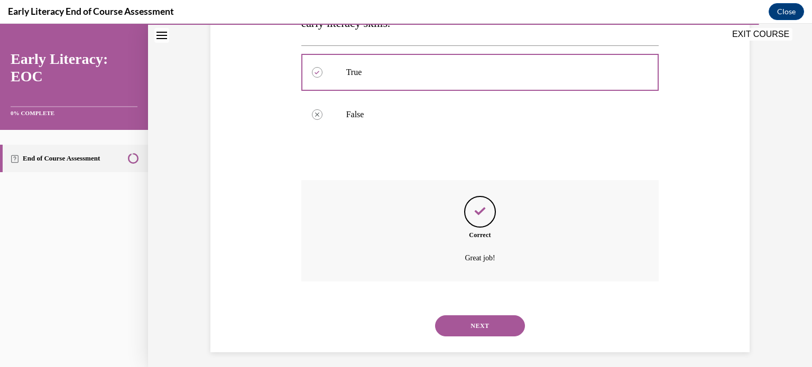
scroll to position [242, 0]
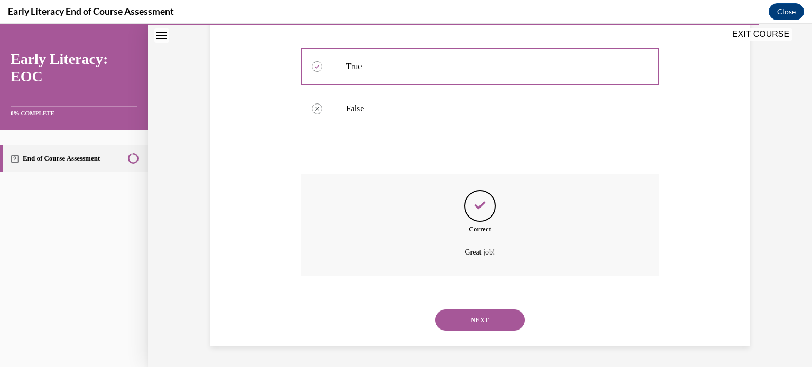
click at [474, 319] on button "NEXT" at bounding box center [480, 320] width 90 height 21
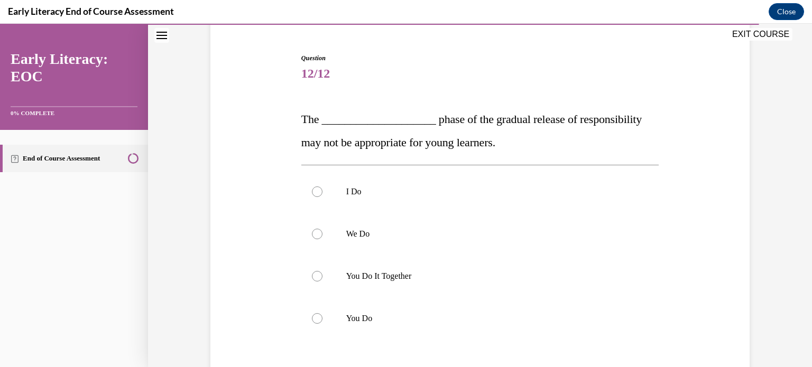
scroll to position [106, 0]
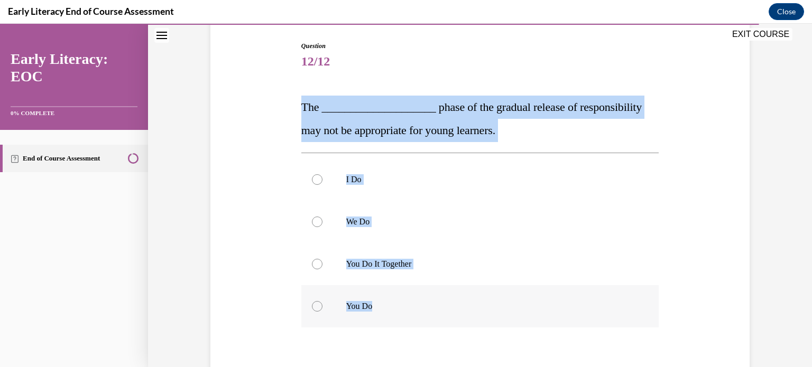
drag, startPoint x: 298, startPoint y: 109, endPoint x: 378, endPoint y: 308, distance: 214.3
click at [378, 308] on div "Question 12/12 The ____________________ phase of the gradual release of respons…" at bounding box center [480, 250] width 358 height 418
copy div "The ____________________ phase of the gradual release of responsibility may not…"
click at [596, 135] on p "The ____________________ phase of the gradual release of responsibility may not…" at bounding box center [480, 119] width 358 height 47
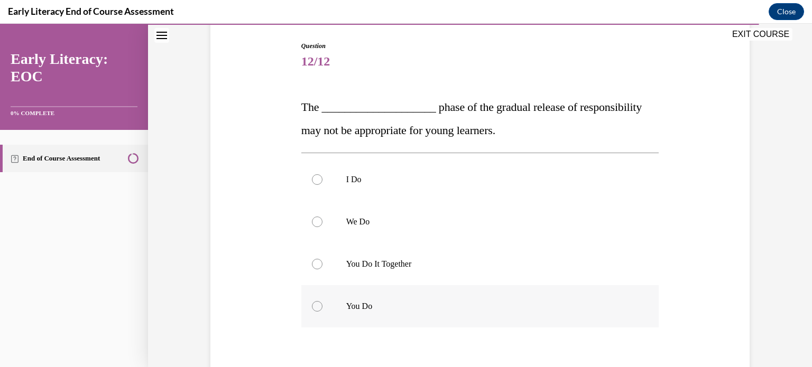
click at [318, 306] on div at bounding box center [317, 306] width 11 height 11
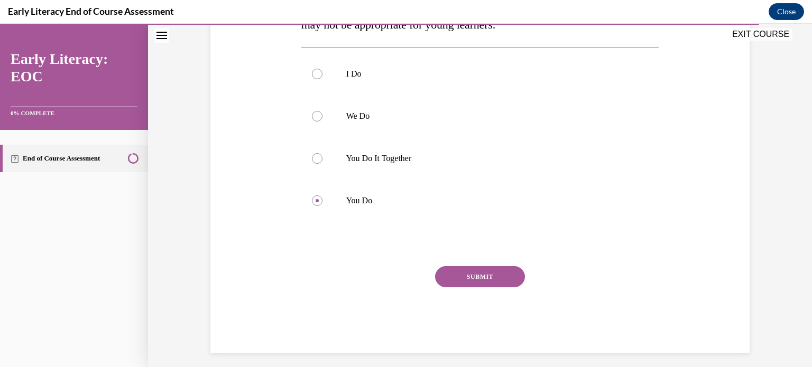
click at [467, 278] on button "SUBMIT" at bounding box center [480, 276] width 90 height 21
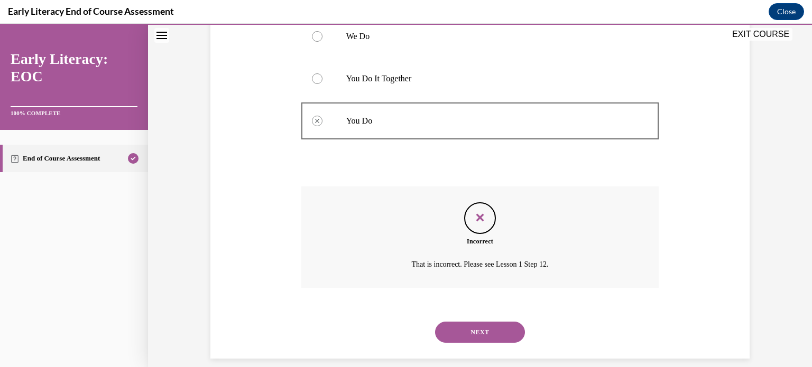
scroll to position [303, 0]
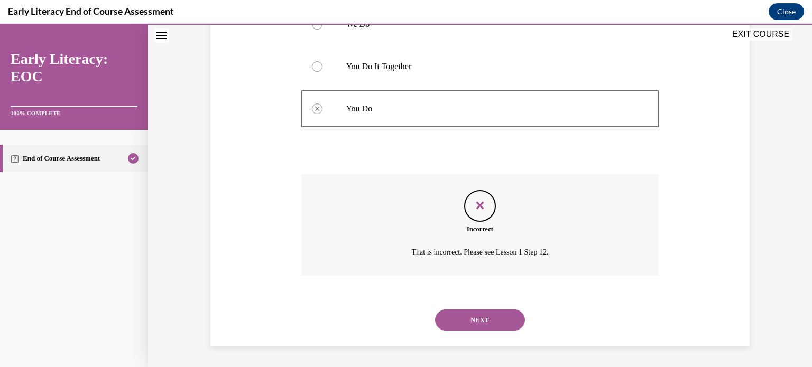
click at [488, 321] on button "NEXT" at bounding box center [480, 320] width 90 height 21
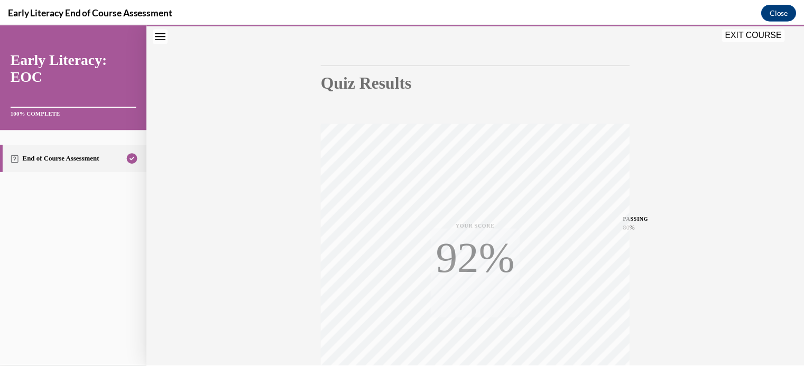
scroll to position [198, 0]
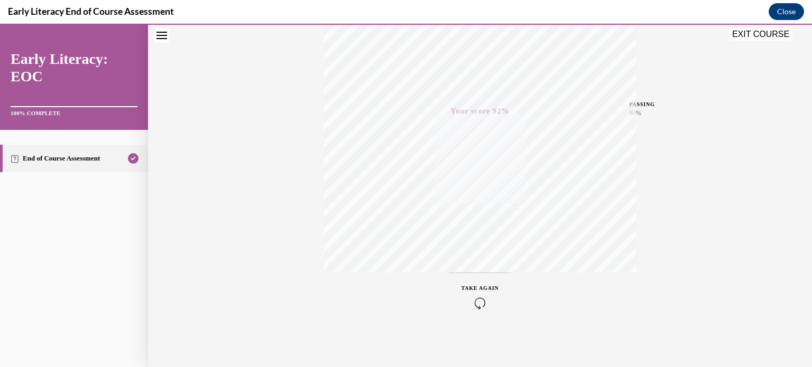
click at [742, 35] on button "EXIT COURSE" at bounding box center [760, 34] width 63 height 13
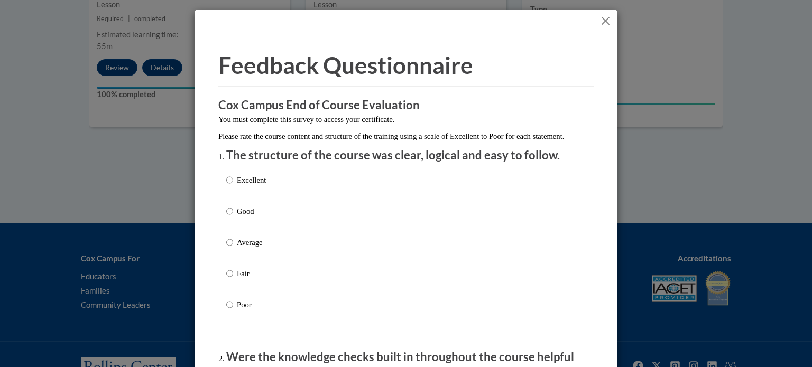
scroll to position [53, 0]
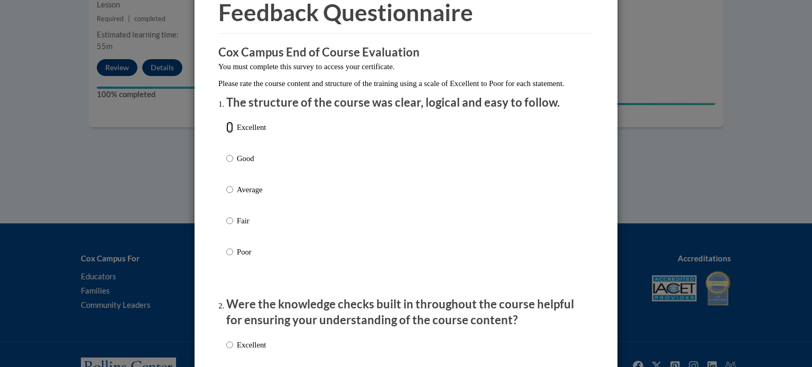
click at [226, 133] on input "Excellent" at bounding box center [229, 128] width 7 height 12
radio input "true"
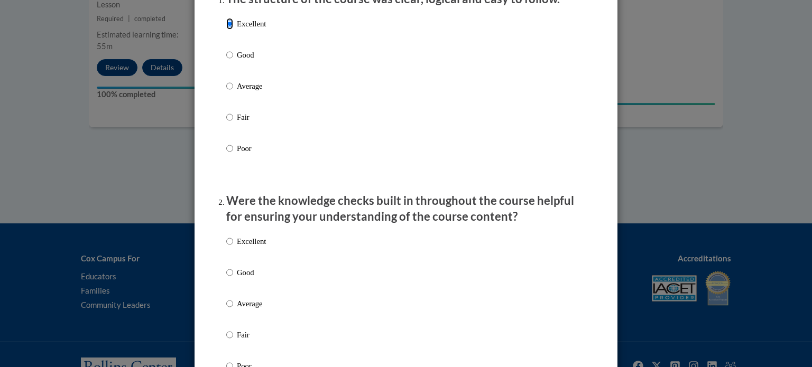
scroll to position [159, 0]
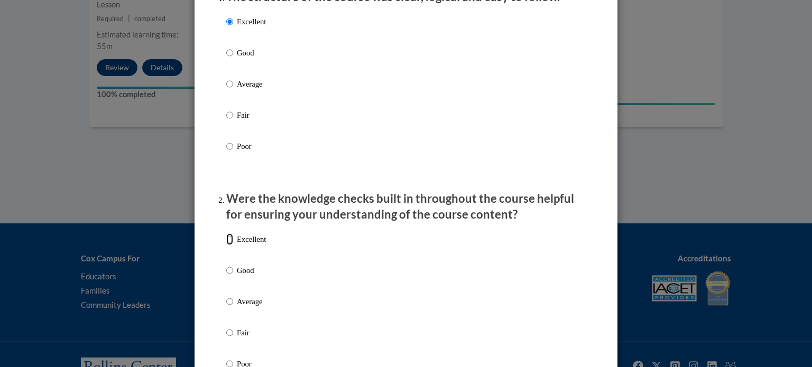
click at [226, 245] on input "Excellent" at bounding box center [229, 240] width 7 height 12
radio input "true"
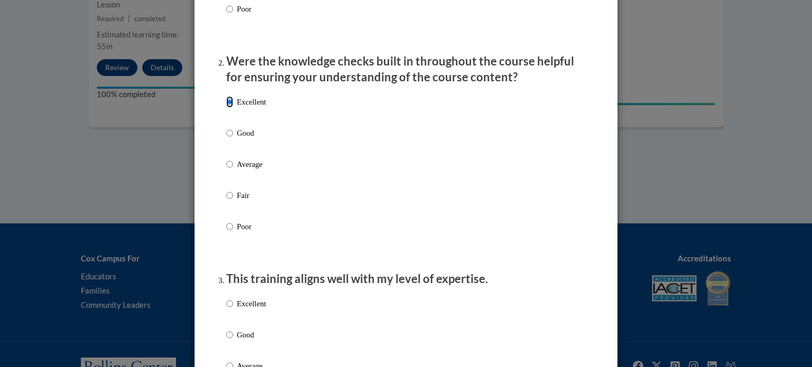
scroll to position [370, 0]
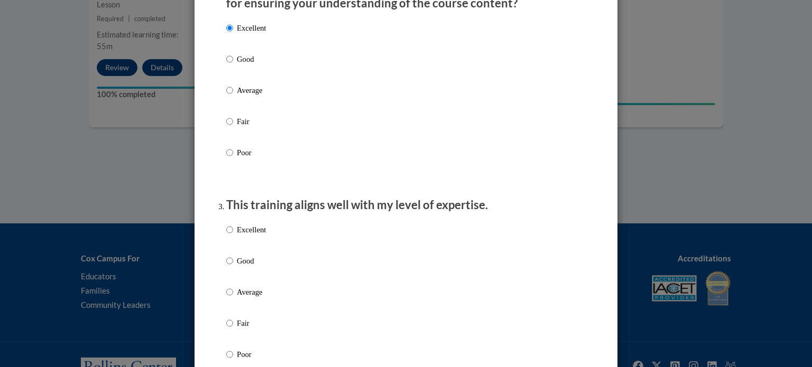
click at [238, 236] on p "Excellent" at bounding box center [251, 230] width 29 height 12
click at [233, 236] on input "Excellent" at bounding box center [229, 230] width 7 height 12
radio input "true"
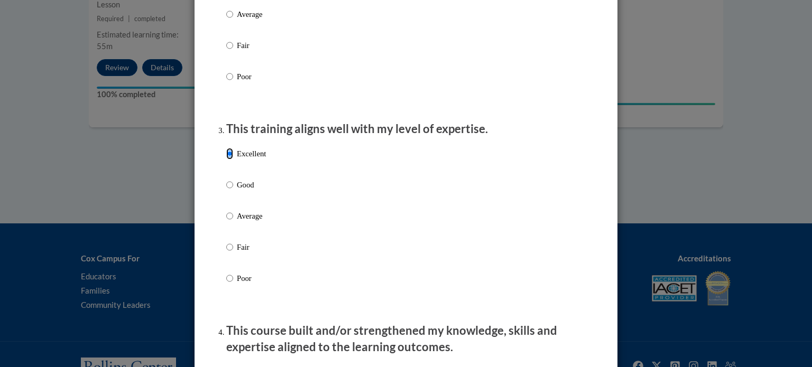
scroll to position [581, 0]
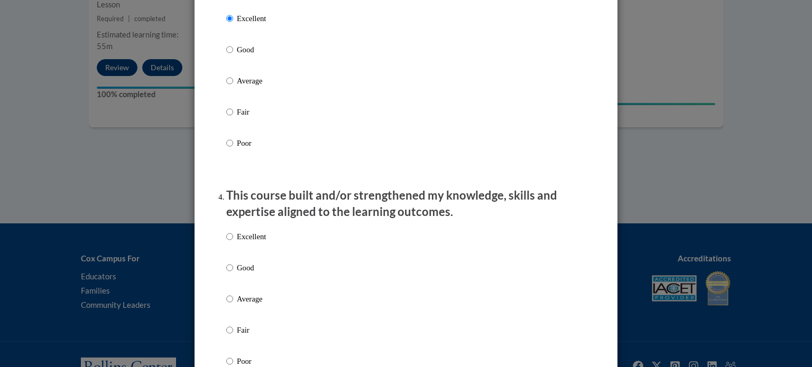
drag, startPoint x: 245, startPoint y: 250, endPoint x: 263, endPoint y: 262, distance: 21.0
click at [245, 243] on p "Excellent" at bounding box center [251, 237] width 29 height 12
click at [233, 243] on input "Excellent" at bounding box center [229, 237] width 7 height 12
radio input "true"
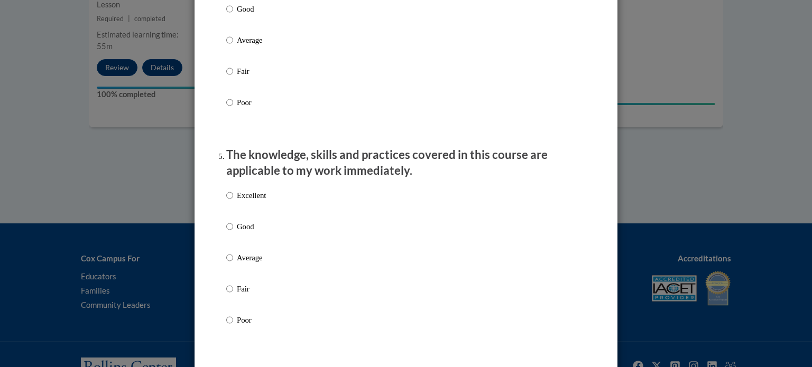
scroll to position [846, 0]
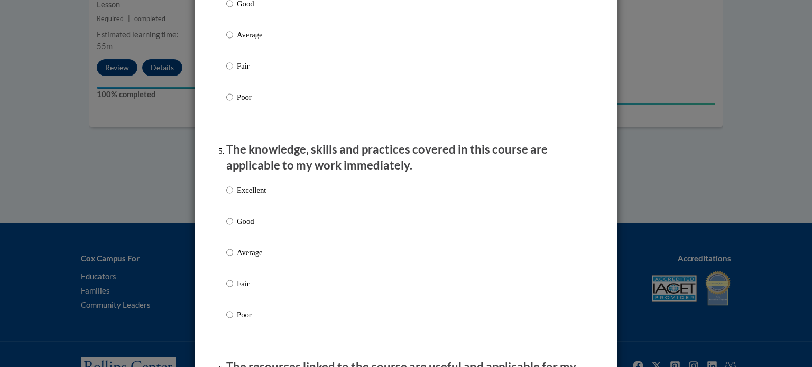
click at [243, 196] on p "Excellent" at bounding box center [251, 190] width 29 height 12
click at [233, 196] on input "Excellent" at bounding box center [229, 190] width 7 height 12
radio input "true"
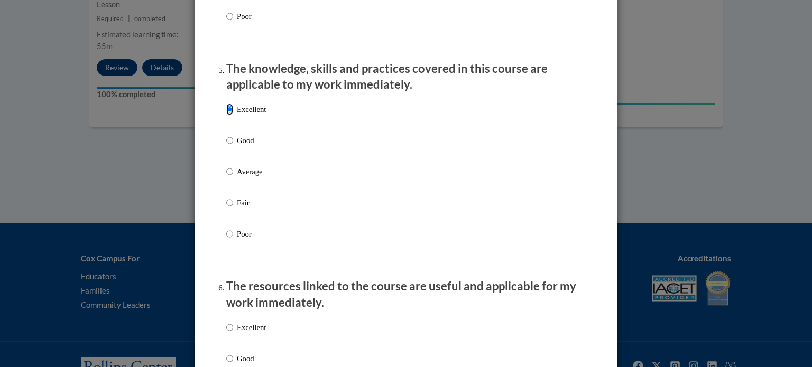
scroll to position [1057, 0]
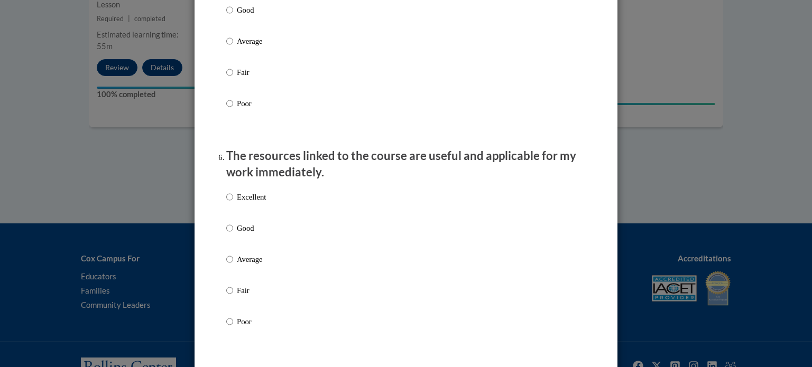
click at [256, 203] on p "Excellent" at bounding box center [251, 197] width 29 height 12
click at [233, 203] on input "Excellent" at bounding box center [229, 197] width 7 height 12
radio input "true"
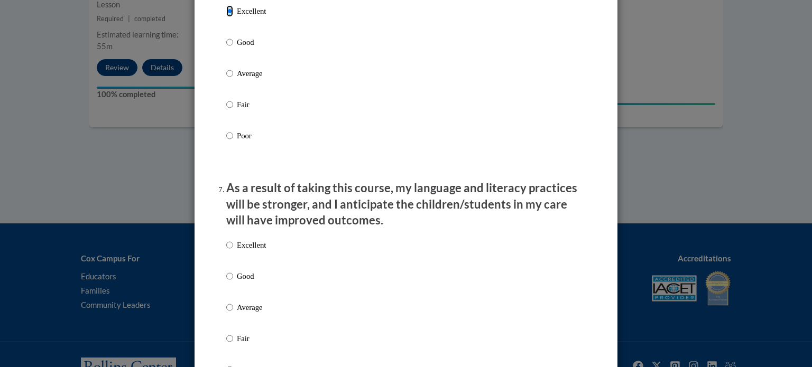
scroll to position [1268, 0]
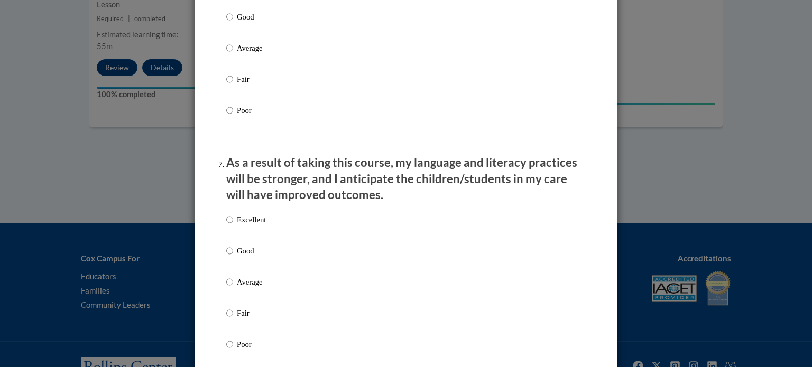
click at [258, 226] on p "Excellent" at bounding box center [251, 220] width 29 height 12
click at [233, 226] on input "Excellent" at bounding box center [229, 220] width 7 height 12
radio input "true"
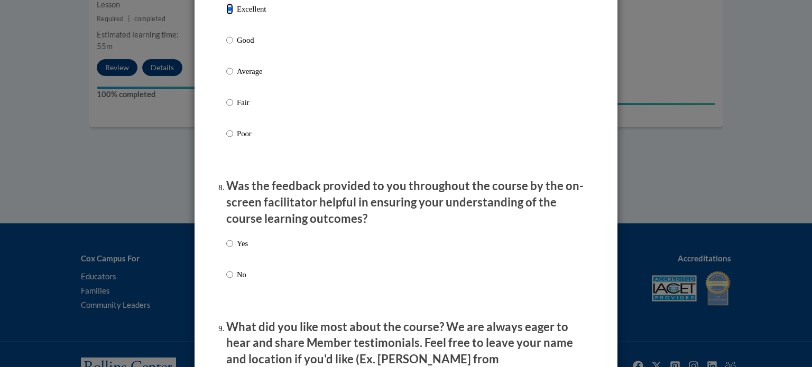
scroll to position [1480, 0]
click at [237, 249] on p "Yes" at bounding box center [242, 243] width 11 height 12
click at [233, 249] on input "Yes" at bounding box center [229, 243] width 7 height 12
radio input "true"
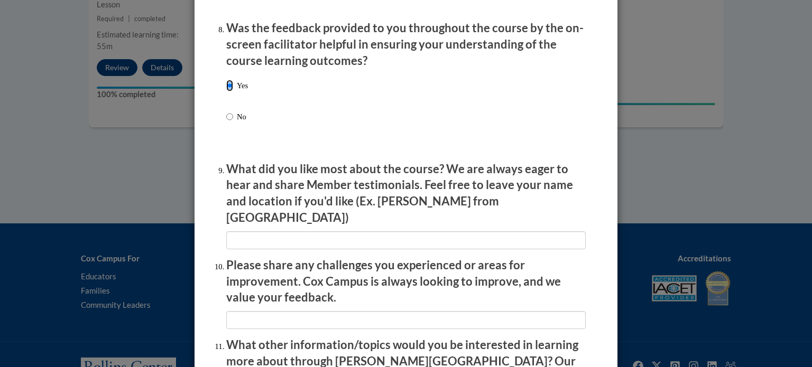
scroll to position [1638, 0]
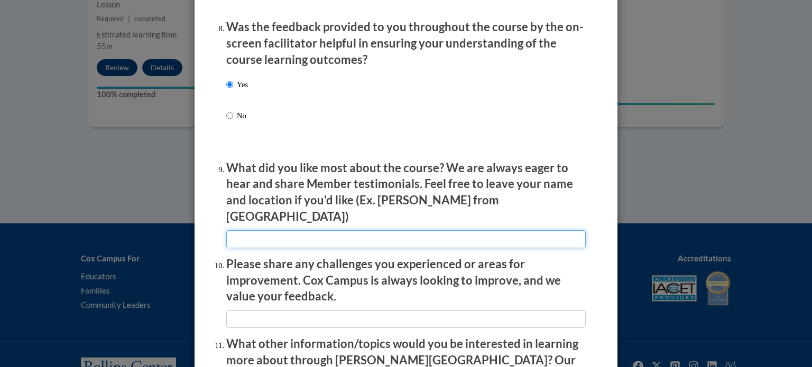
click at [342, 240] on input "textbox" at bounding box center [405, 239] width 359 height 18
type input "V"
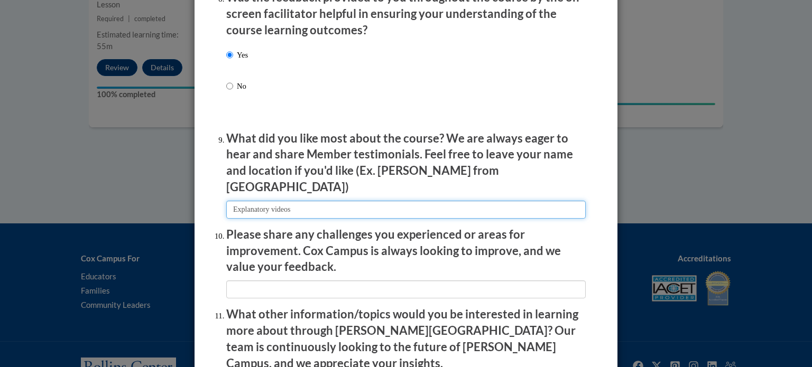
scroll to position [1691, 0]
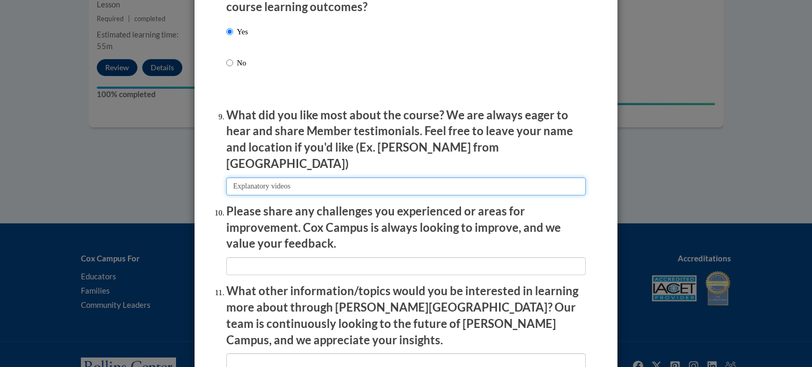
type input "Explanatory videos"
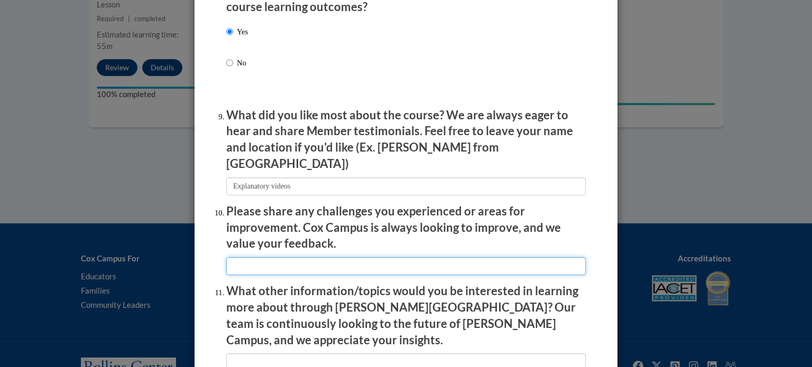
click at [361, 258] on input "textbox" at bounding box center [405, 266] width 359 height 18
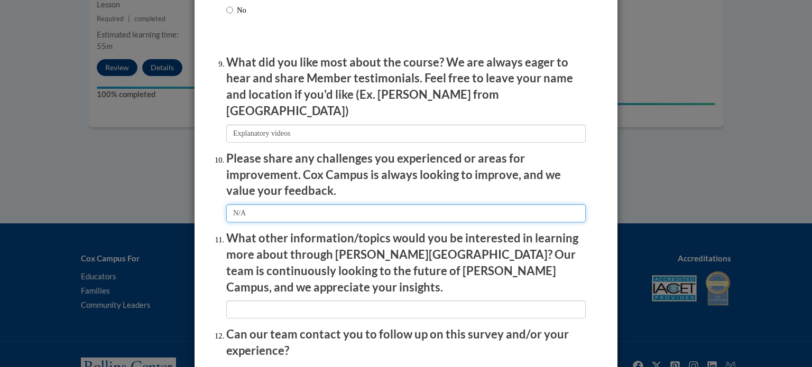
scroll to position [1797, 0]
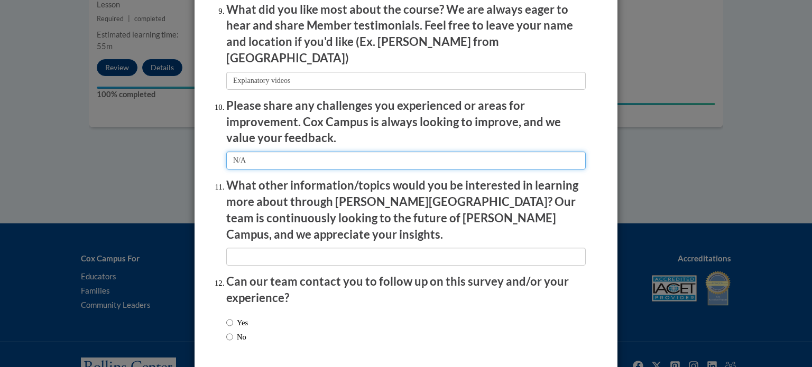
type input "N/A"
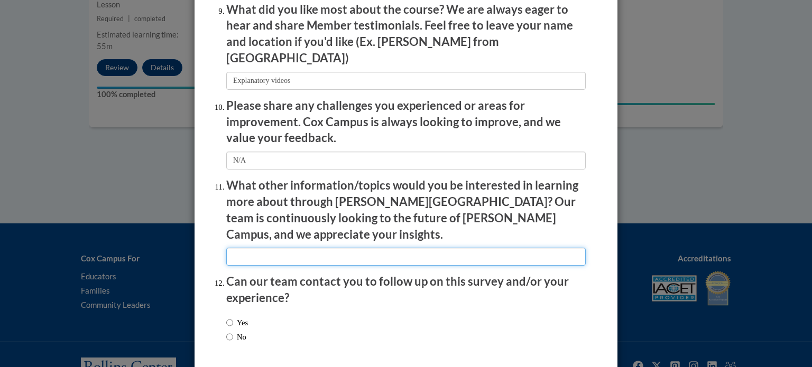
click at [345, 248] on input "textbox" at bounding box center [405, 257] width 359 height 18
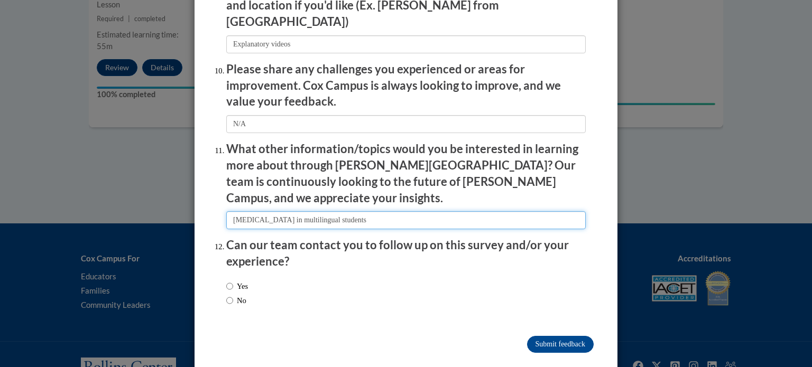
type input "Dyslexia in multilingual students"
click at [239, 281] on label "Yes" at bounding box center [237, 287] width 22 height 12
click at [233, 281] on input "Yes" at bounding box center [229, 287] width 7 height 12
radio input "true"
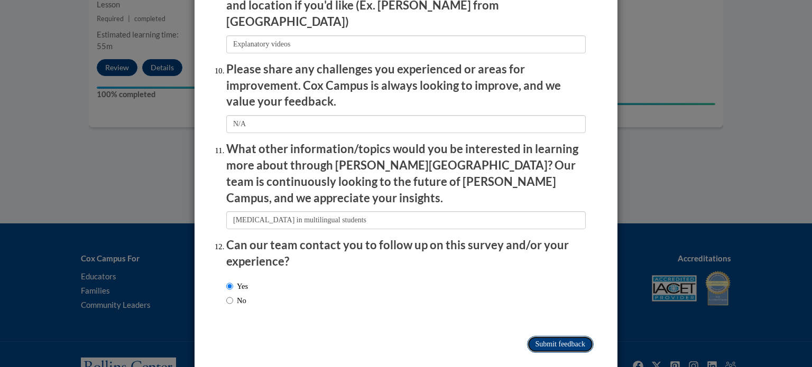
click at [560, 336] on input "Submit feedback" at bounding box center [560, 344] width 67 height 17
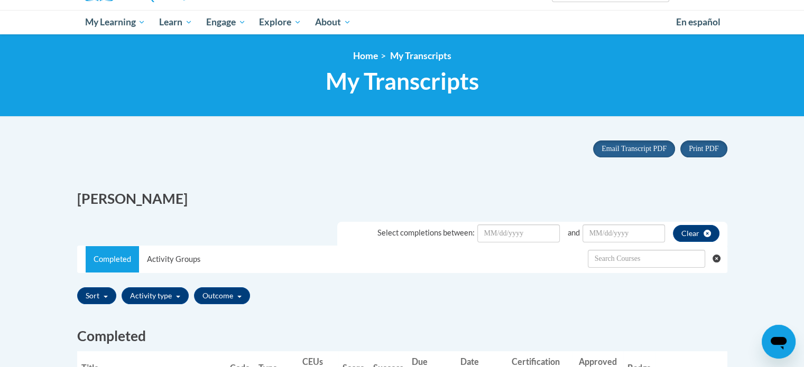
scroll to position [106, 0]
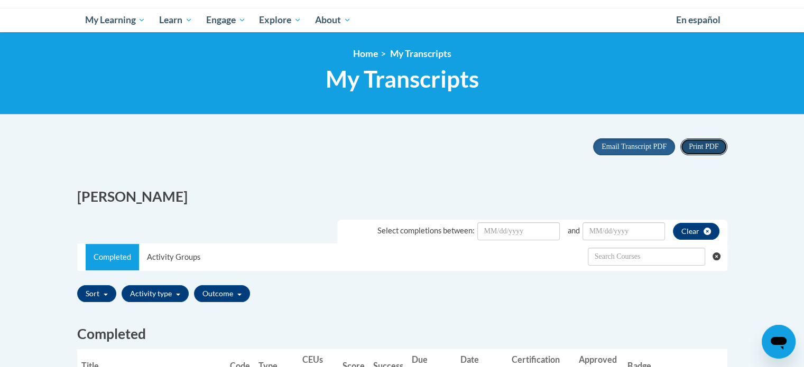
click at [712, 149] on span "Print PDF" at bounding box center [704, 147] width 30 height 8
